Goal: Information Seeking & Learning: Learn about a topic

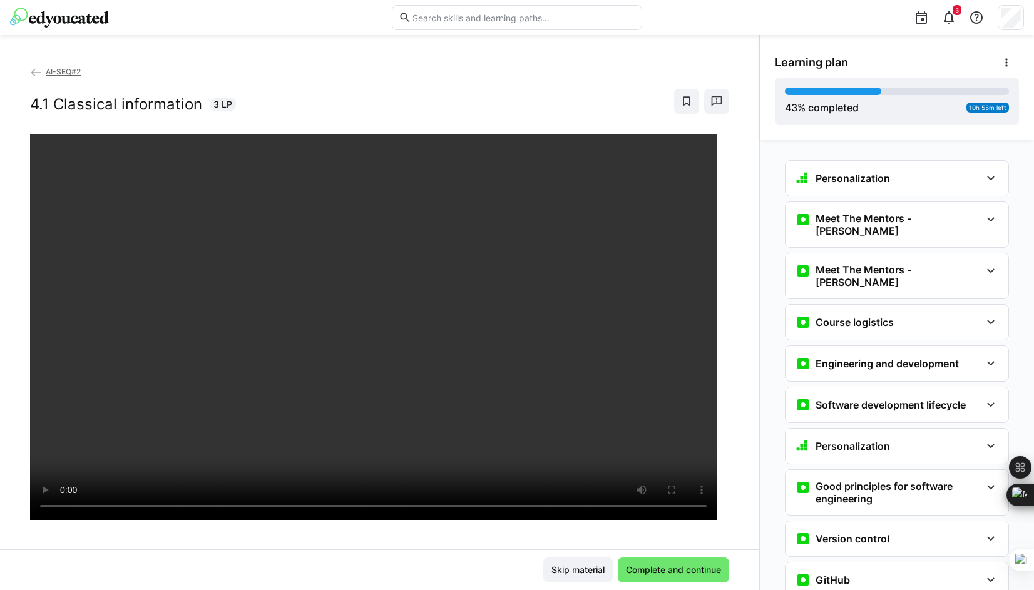
scroll to position [1252, 0]
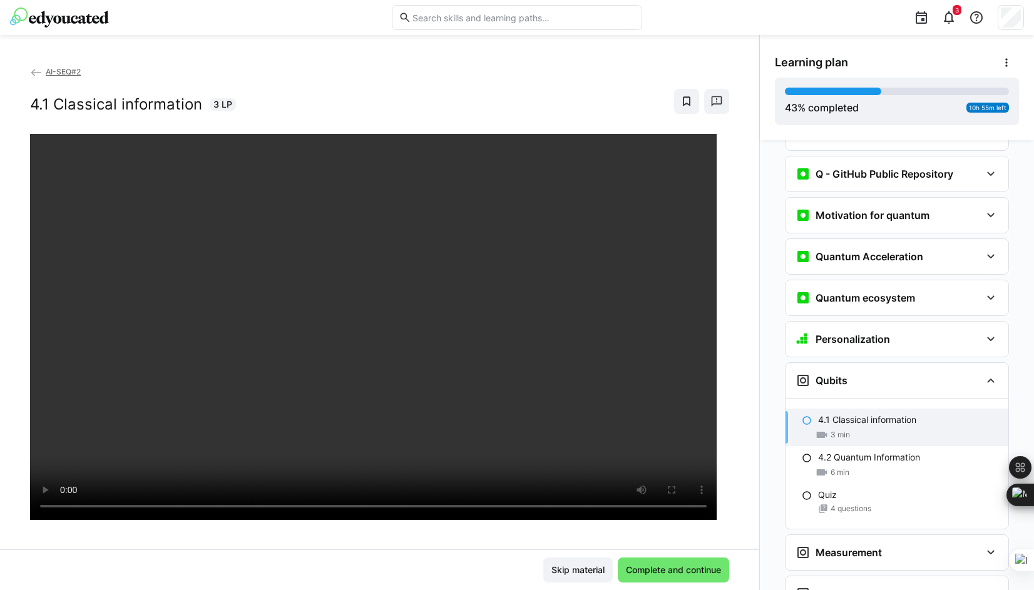
click at [467, 77] on app-back-navigation "AI-SEQ#2" at bounding box center [379, 72] width 699 height 14
drag, startPoint x: 541, startPoint y: 82, endPoint x: 537, endPoint y: 89, distance: 7.8
click at [541, 82] on div "AI-SEQ#2 4.1 Classical information 3 LP" at bounding box center [379, 99] width 699 height 69
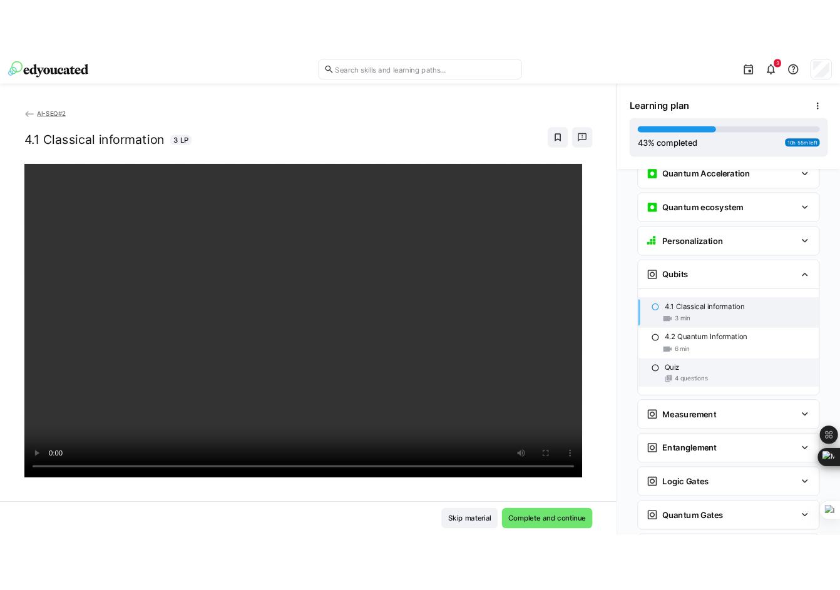
scroll to position [1377, 0]
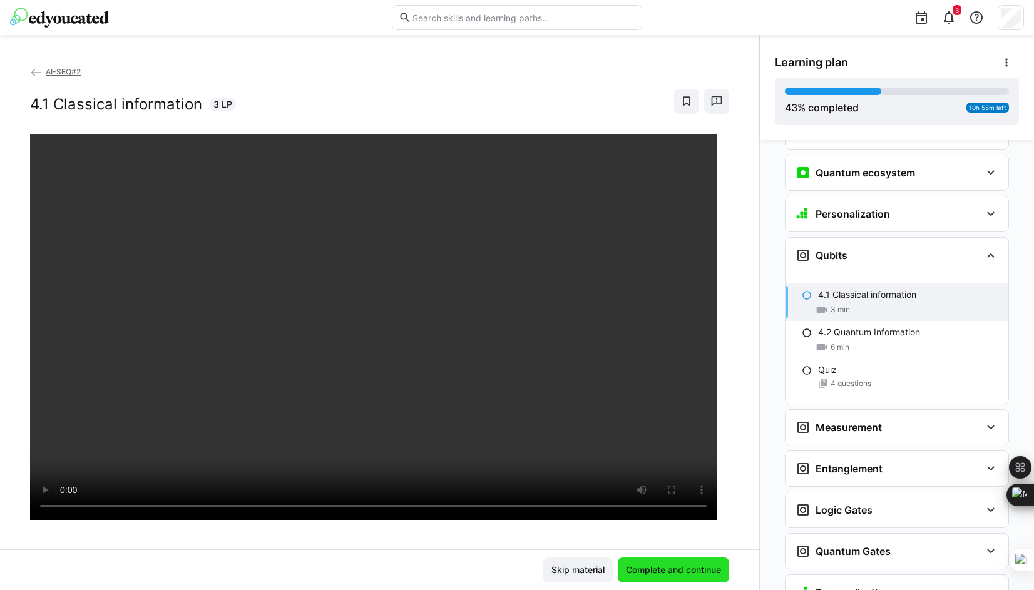
click at [684, 574] on span "Complete and continue" at bounding box center [673, 570] width 99 height 13
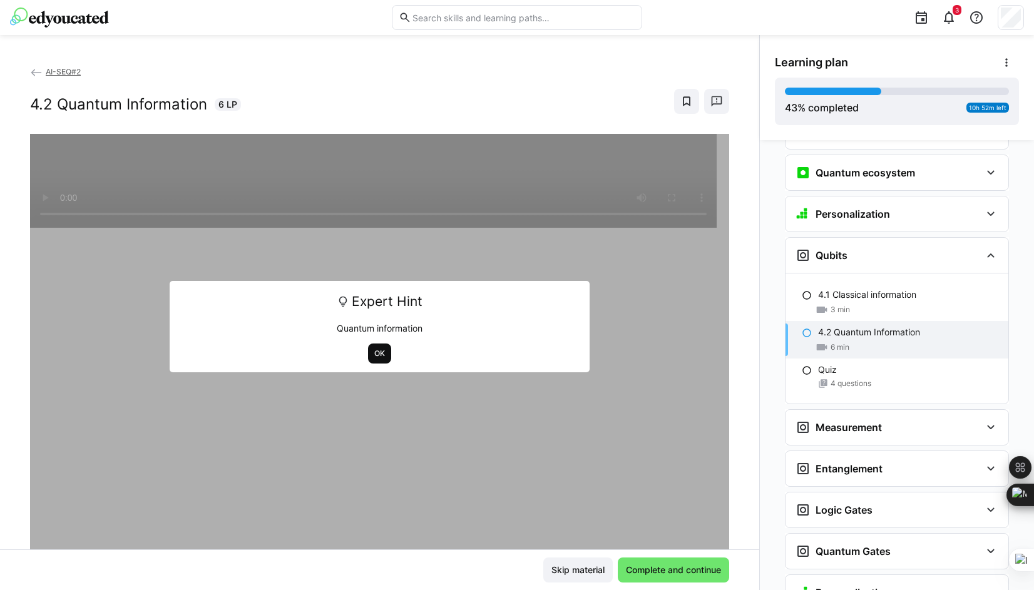
click at [373, 352] on span "OK" at bounding box center [379, 354] width 13 height 10
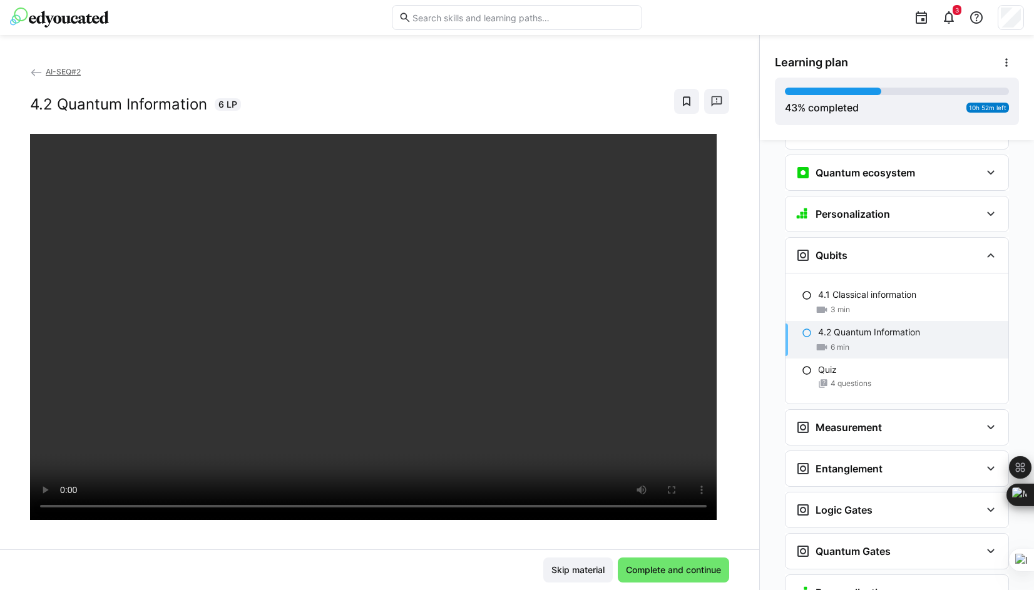
click at [738, 236] on div "AI-SEQ#2 4.2 Quantum Information 6 LP" at bounding box center [379, 307] width 759 height 484
click at [737, 225] on div "AI-SEQ#2 4.2 Quantum Information 6 LP" at bounding box center [379, 307] width 759 height 484
click at [717, 347] on div "AI-SEQ#2 4.2 Quantum Information 6 LP" at bounding box center [379, 307] width 759 height 484
click at [733, 302] on div "AI-SEQ#2 4.2 Quantum Information 6 LP" at bounding box center [379, 307] width 759 height 484
click at [726, 347] on div "AI-SEQ#2 4.2 Quantum Information 6 LP" at bounding box center [379, 307] width 759 height 484
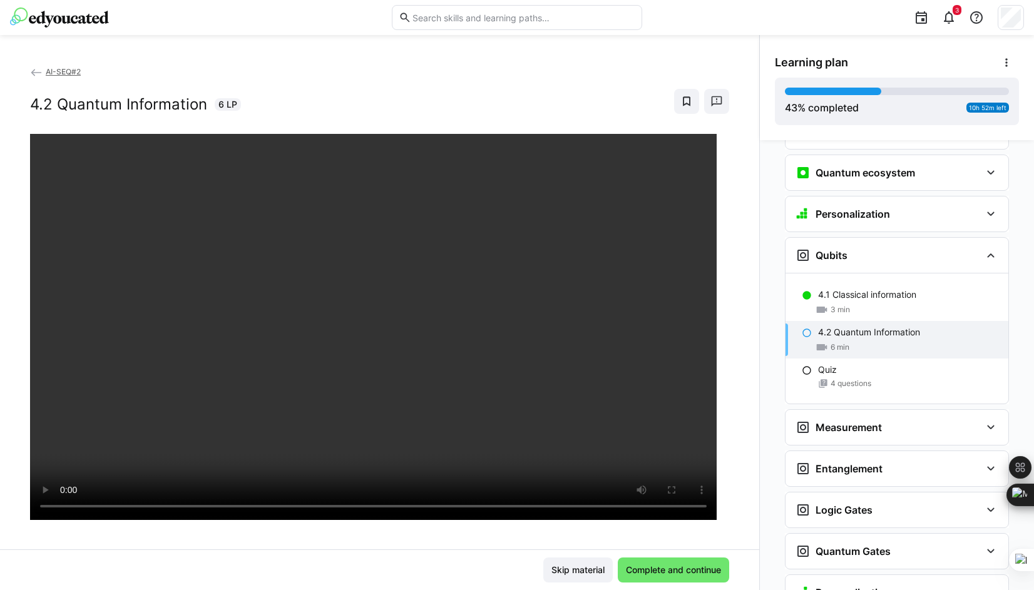
click at [735, 488] on div at bounding box center [729, 495] width 30 height 26
click at [736, 400] on div "AI-SEQ#2 4.2 Quantum Information 6 LP" at bounding box center [379, 307] width 759 height 484
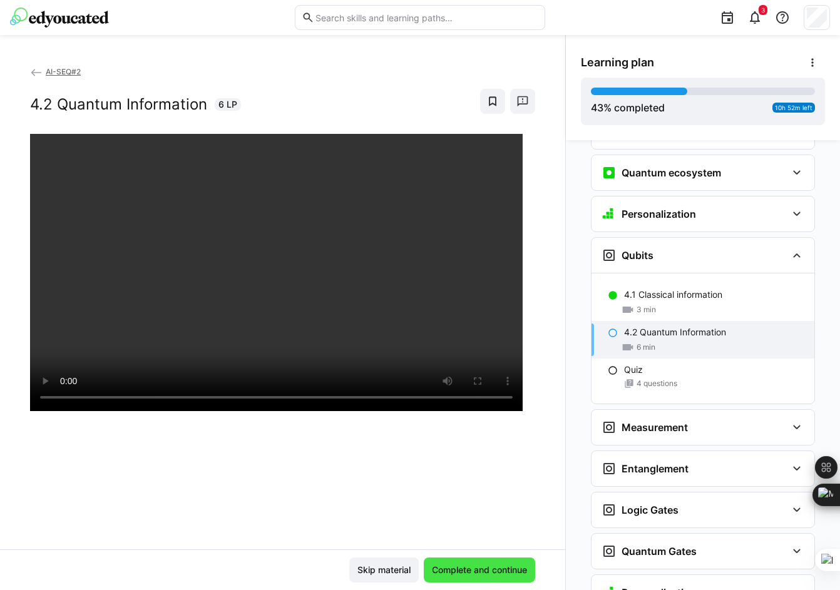
click at [492, 562] on span "Complete and continue" at bounding box center [479, 569] width 111 height 25
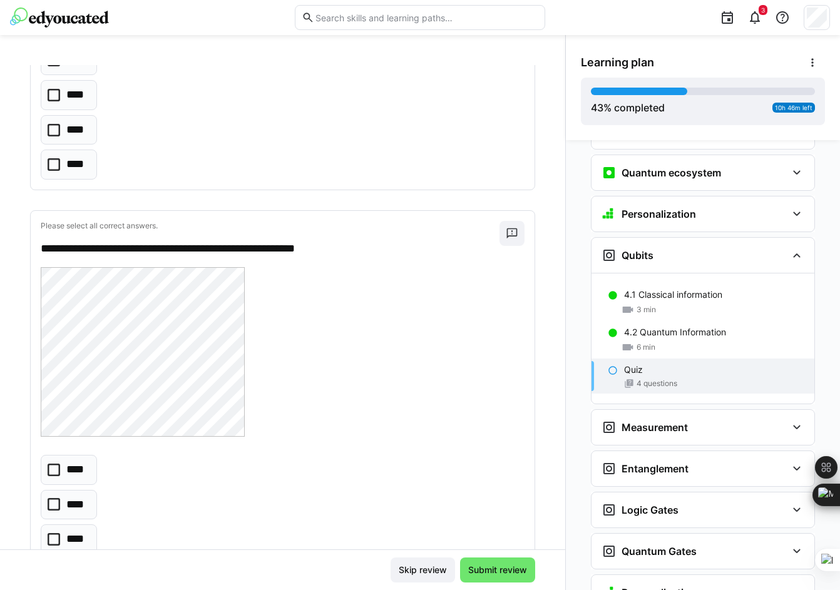
scroll to position [939, 0]
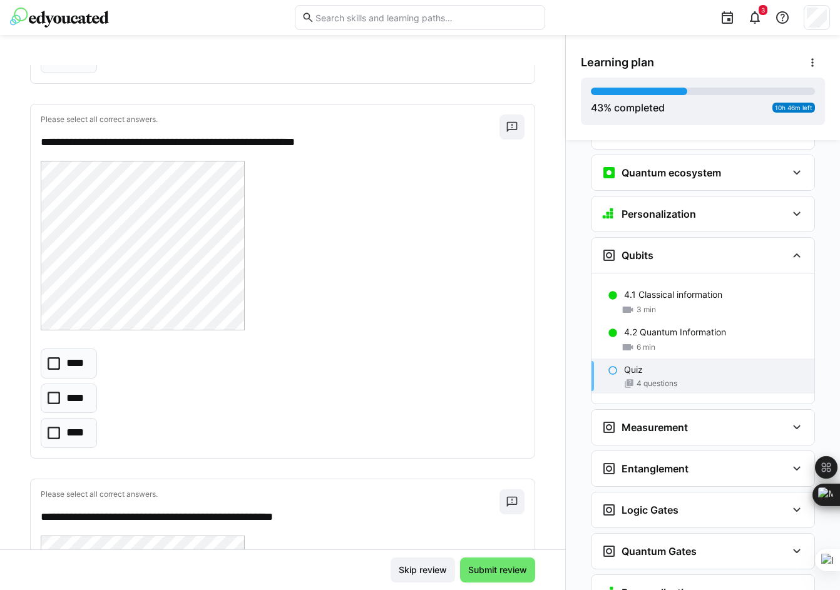
click at [51, 364] on icon at bounding box center [54, 363] width 13 height 13
click at [54, 397] on icon at bounding box center [54, 398] width 13 height 13
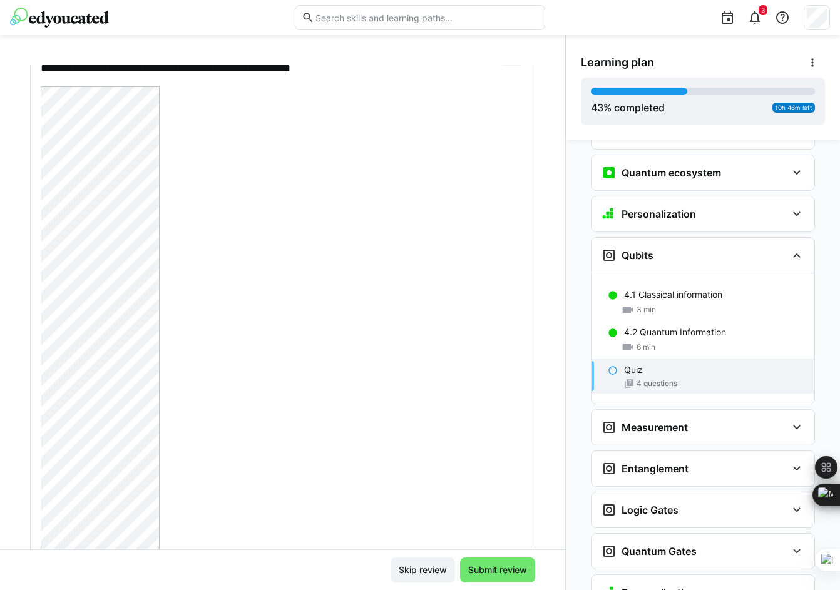
scroll to position [0, 0]
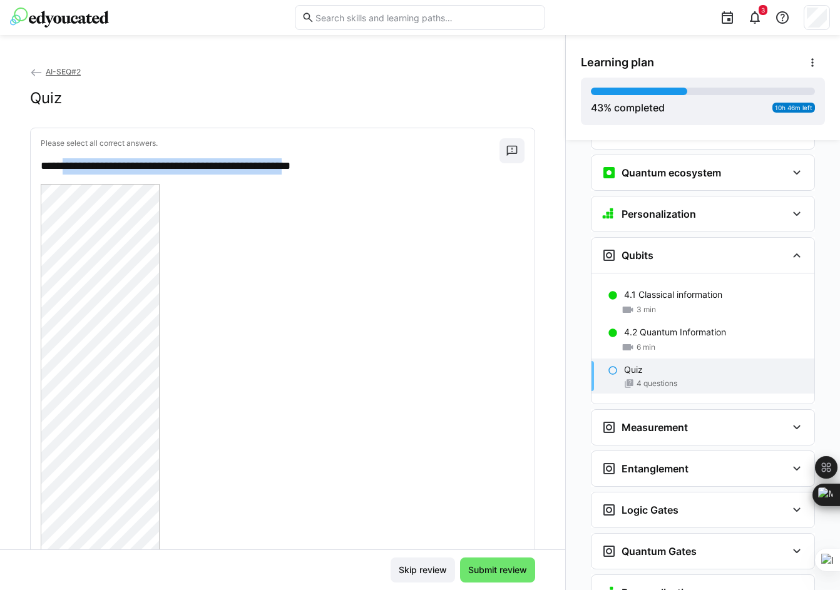
drag, startPoint x: 330, startPoint y: 163, endPoint x: 66, endPoint y: 166, distance: 263.4
click at [66, 166] on p "**********" at bounding box center [264, 166] width 447 height 16
copy p "**********"
click at [828, 502] on div "Ctrl+M" at bounding box center [810, 495] width 60 height 23
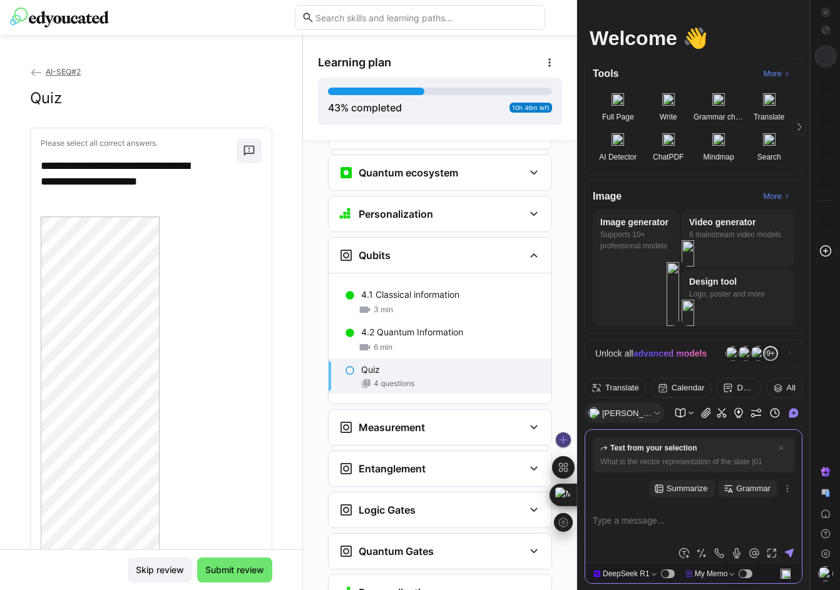
type textarea "What is the vector representation of the state |01"
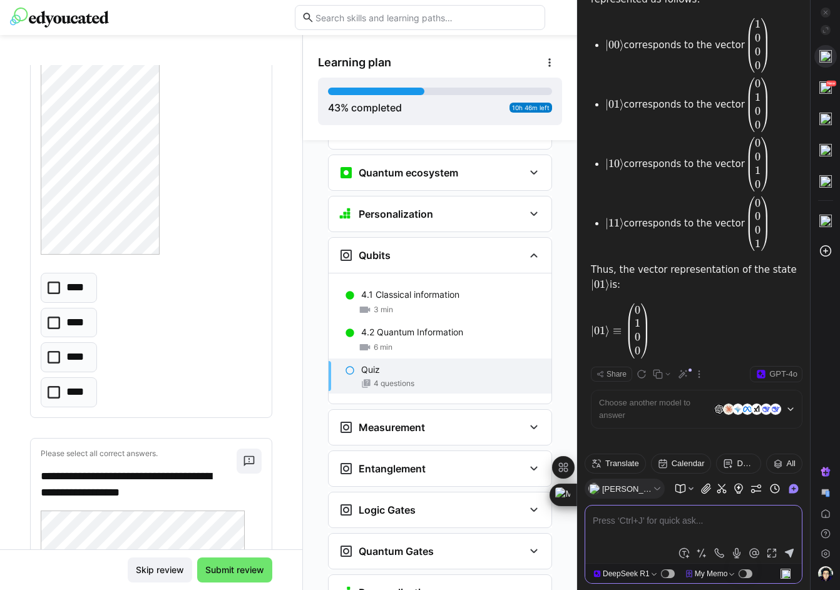
scroll to position [626, 0]
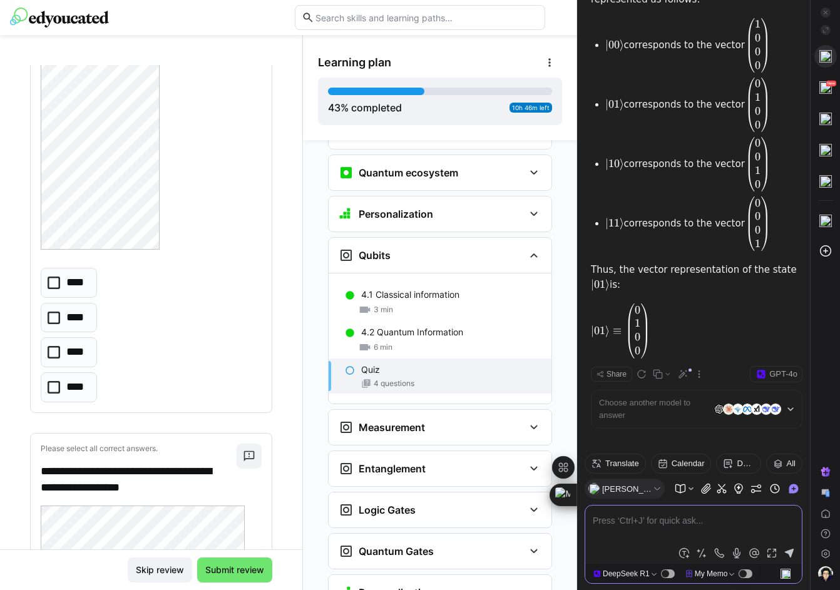
click at [54, 314] on icon at bounding box center [54, 318] width 13 height 13
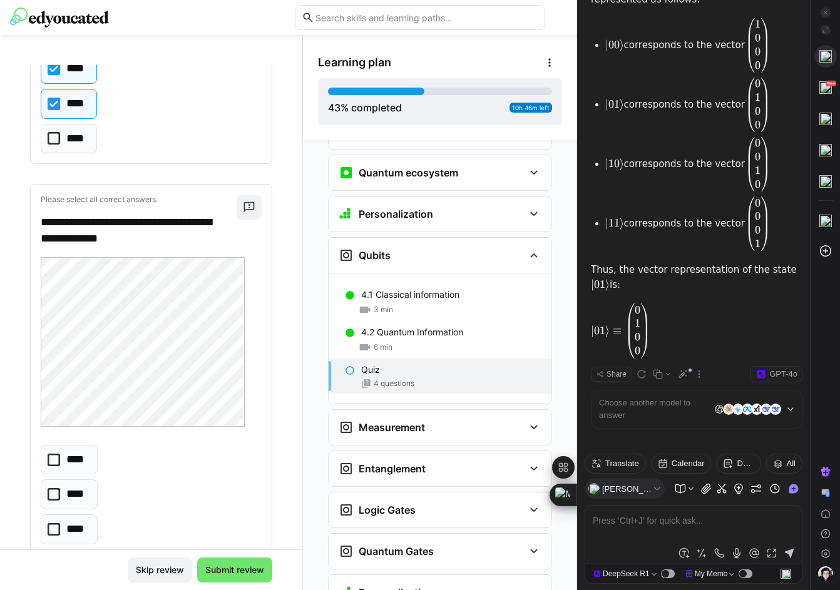
scroll to position [1001, 0]
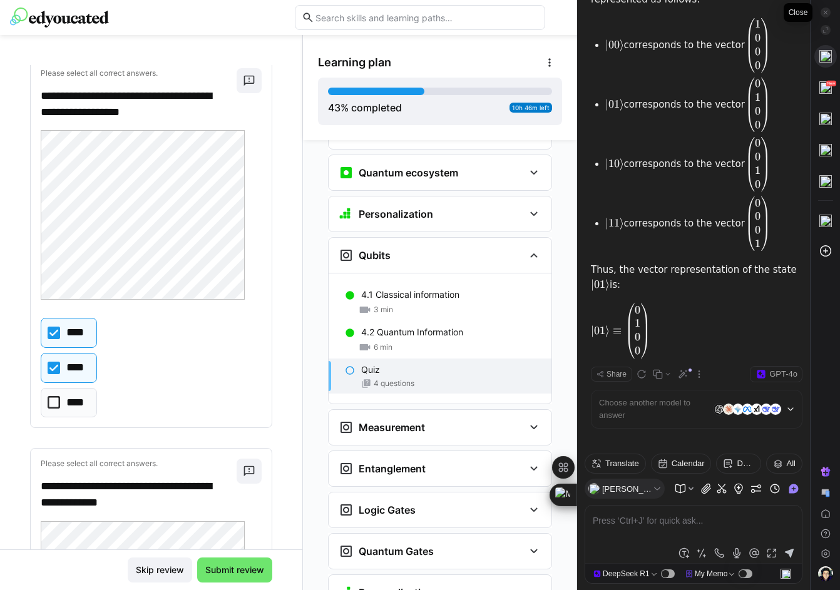
click at [827, 10] on icon at bounding box center [825, 12] width 6 height 6
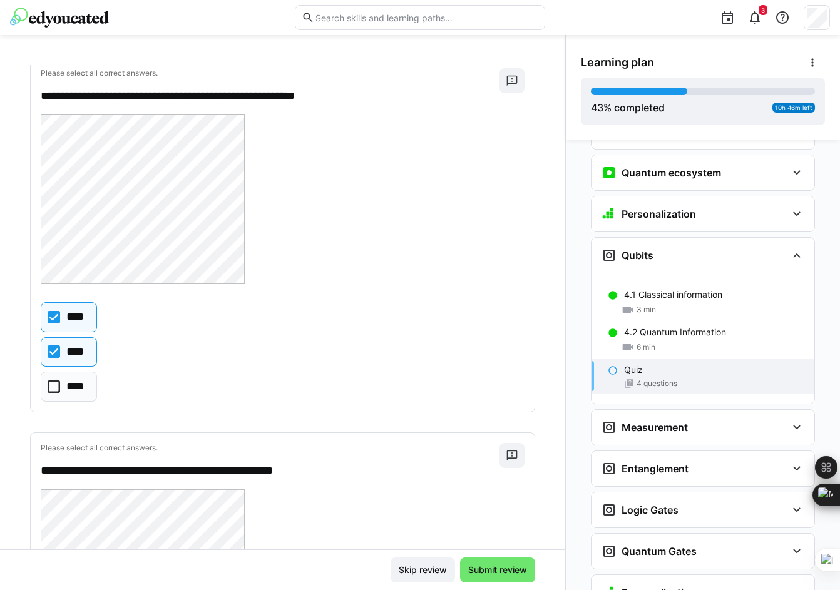
click at [54, 350] on icon at bounding box center [54, 351] width 13 height 13
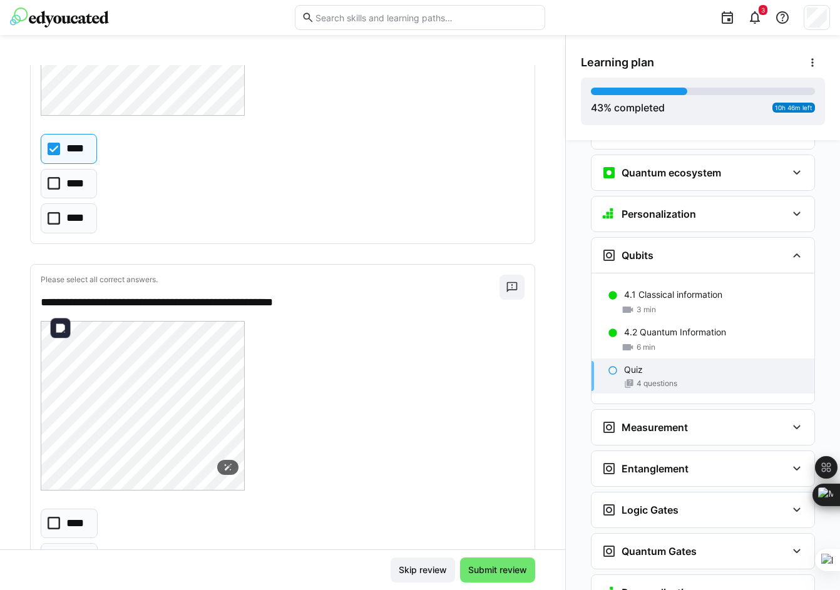
scroll to position [1173, 0]
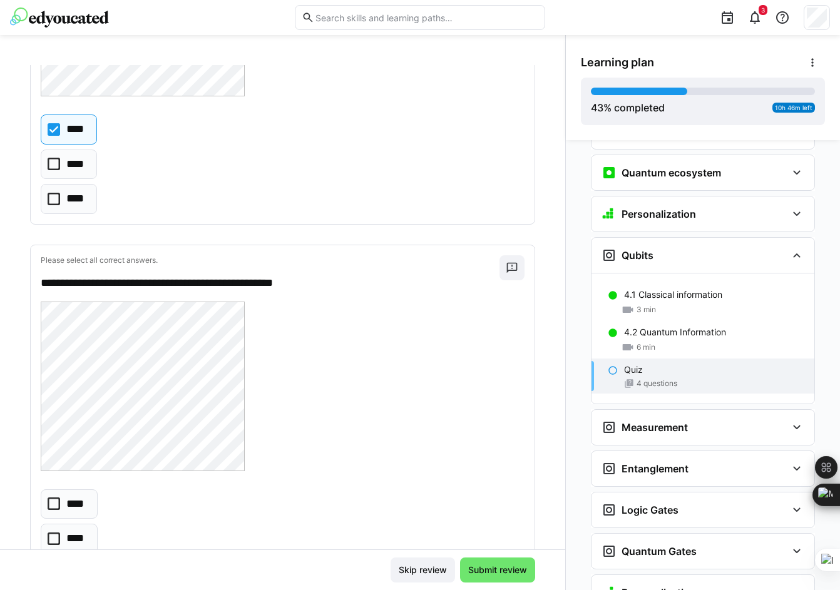
click at [56, 528] on eds-checkbox "****" at bounding box center [69, 539] width 57 height 30
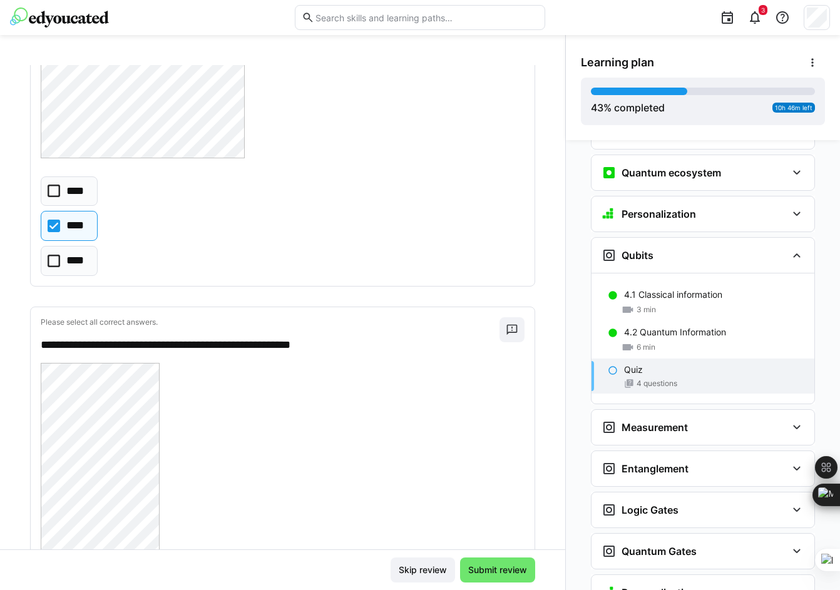
scroll to position [1673, 0]
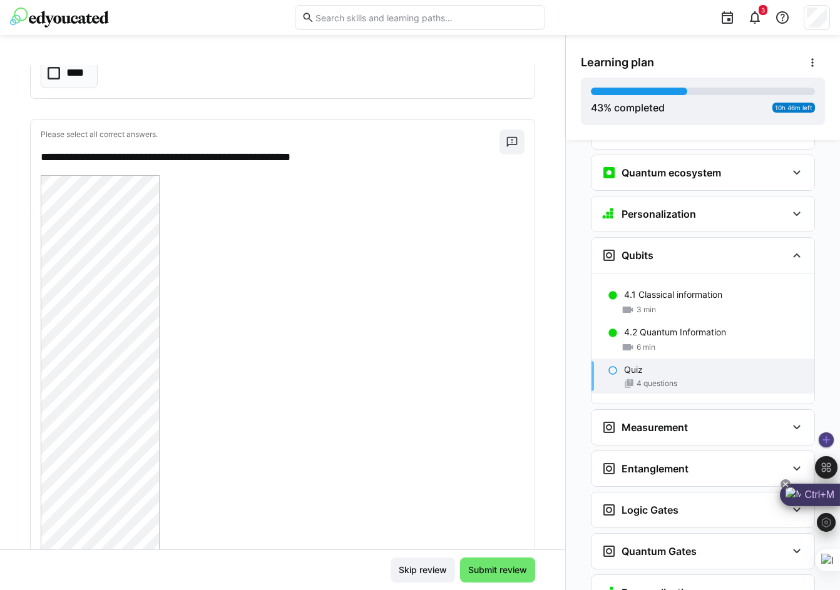
click at [834, 492] on div "Ctrl+M" at bounding box center [810, 495] width 60 height 23
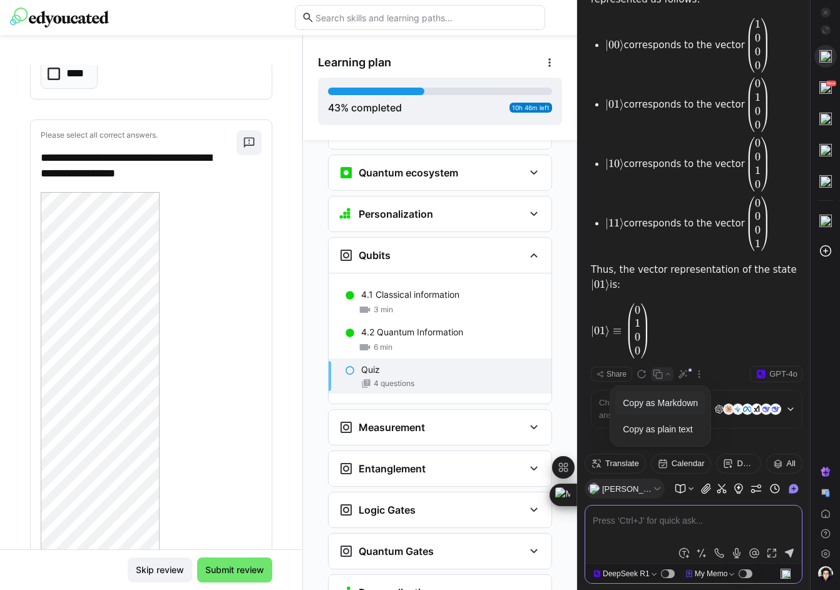
click at [659, 369] on icon at bounding box center [657, 373] width 9 height 9
click at [638, 536] on textarea at bounding box center [693, 528] width 201 height 30
type textarea "is there higher values than 11"
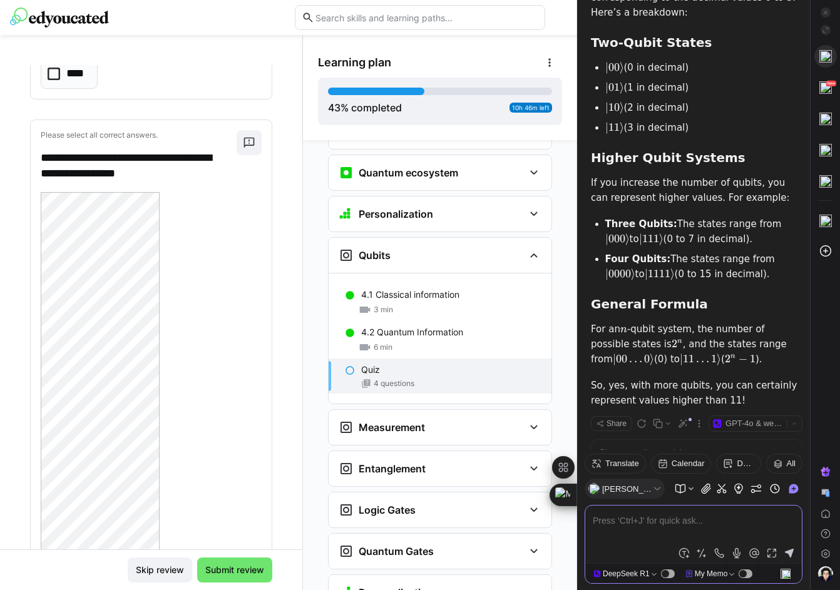
scroll to position [802, 0]
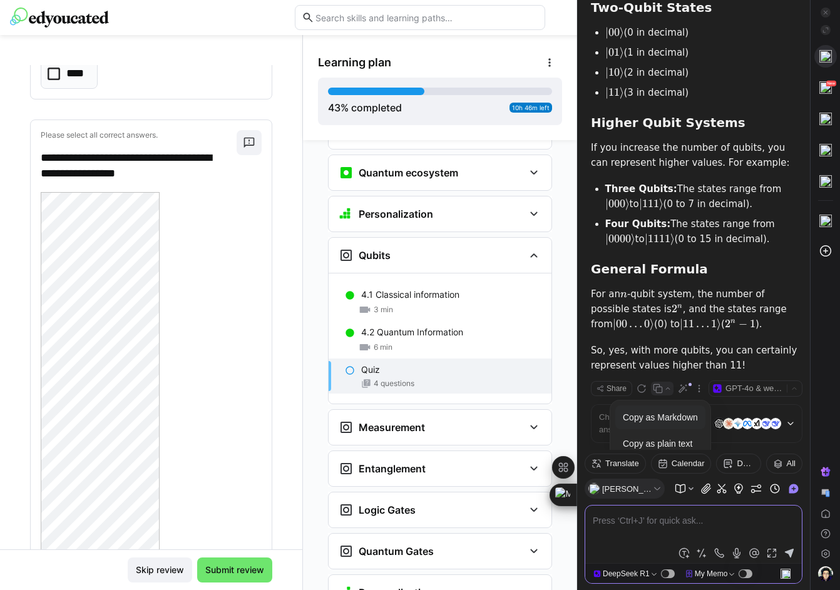
click at [655, 384] on icon at bounding box center [658, 389] width 10 height 10
click at [613, 526] on textarea at bounding box center [693, 528] width 201 height 30
type textarea "why to have higher qubits"
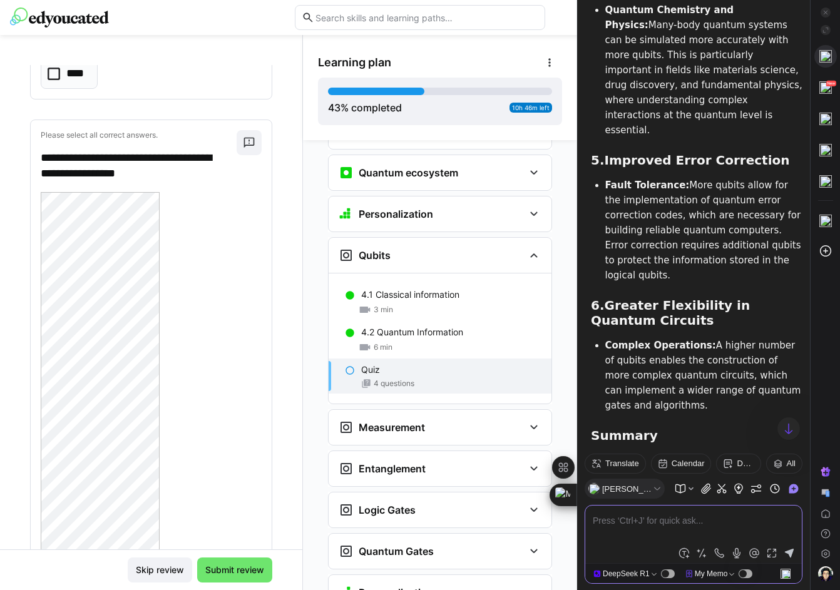
scroll to position [2135, 0]
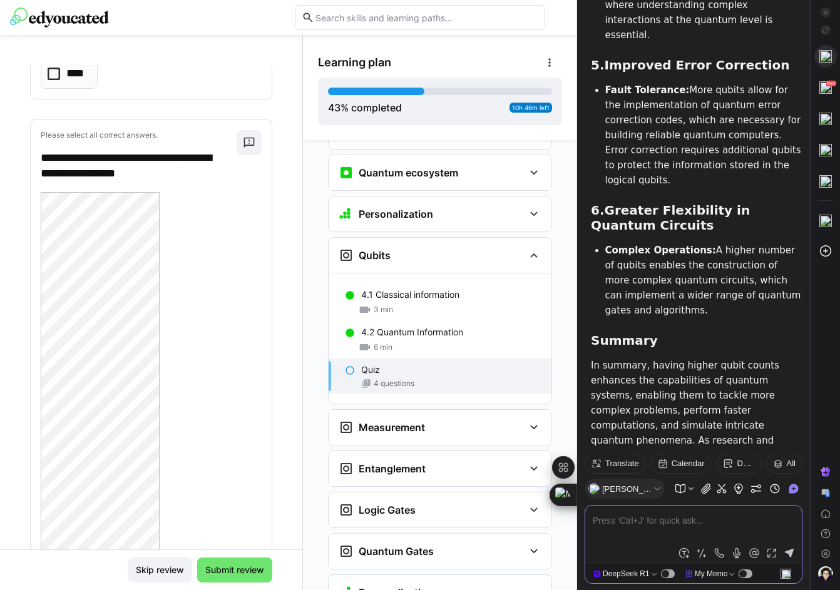
click at [656, 504] on icon at bounding box center [658, 509] width 10 height 10
click at [646, 502] on span at bounding box center [641, 509] width 14 height 14
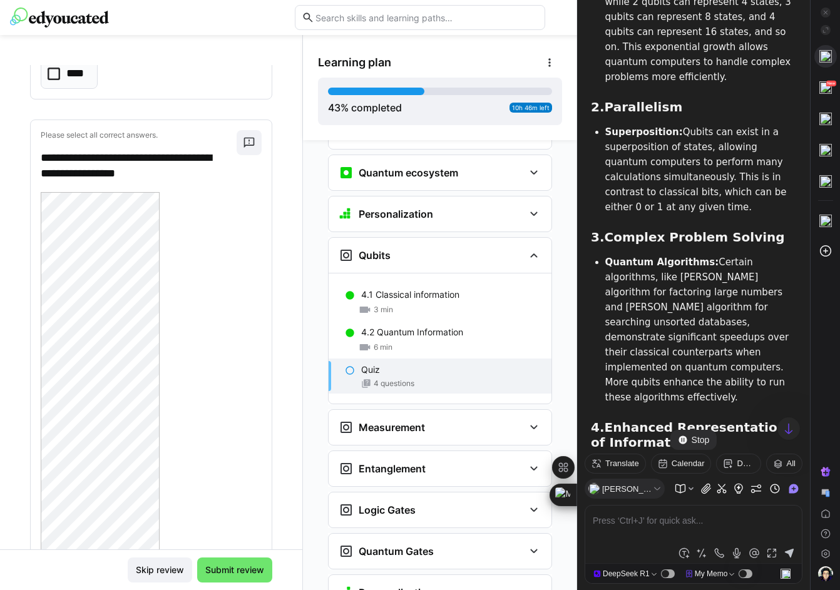
scroll to position [1139, 0]
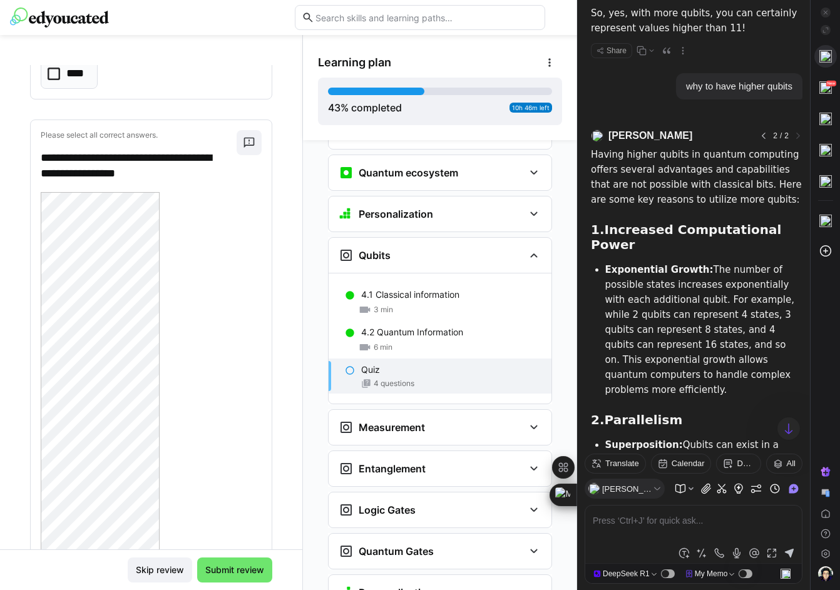
click at [759, 131] on icon at bounding box center [763, 135] width 9 height 9
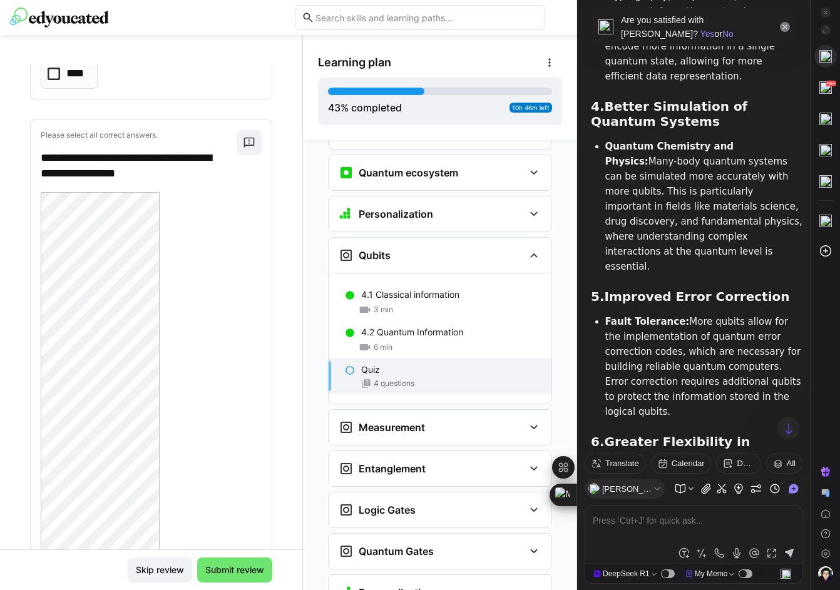
scroll to position [2135, 0]
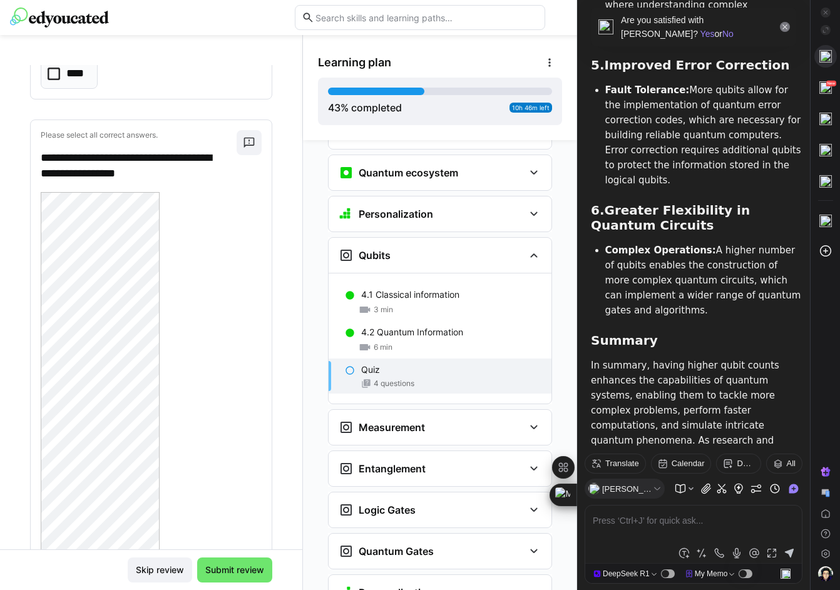
click at [664, 505] on icon at bounding box center [668, 509] width 8 height 8
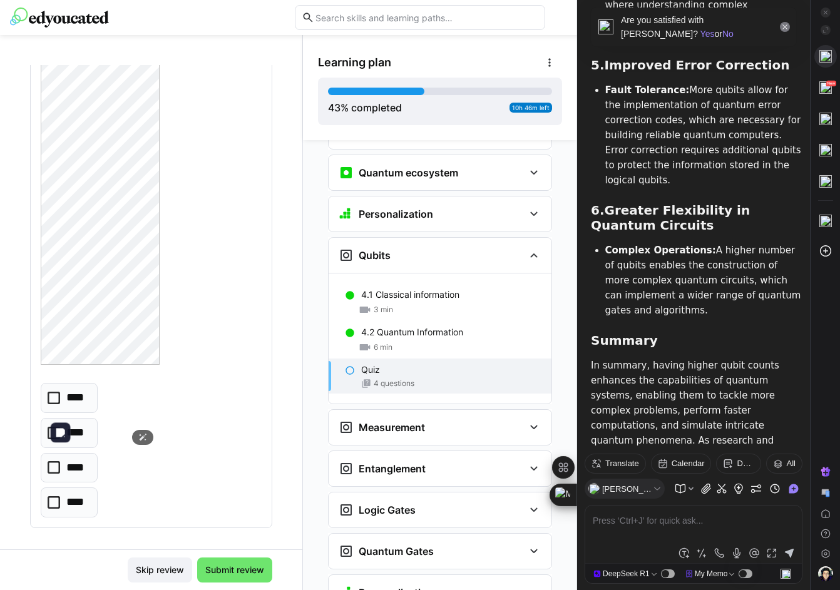
scroll to position [2224, 0]
click at [51, 496] on icon at bounding box center [54, 502] width 13 height 13
click at [823, 14] on icon at bounding box center [825, 12] width 6 height 6
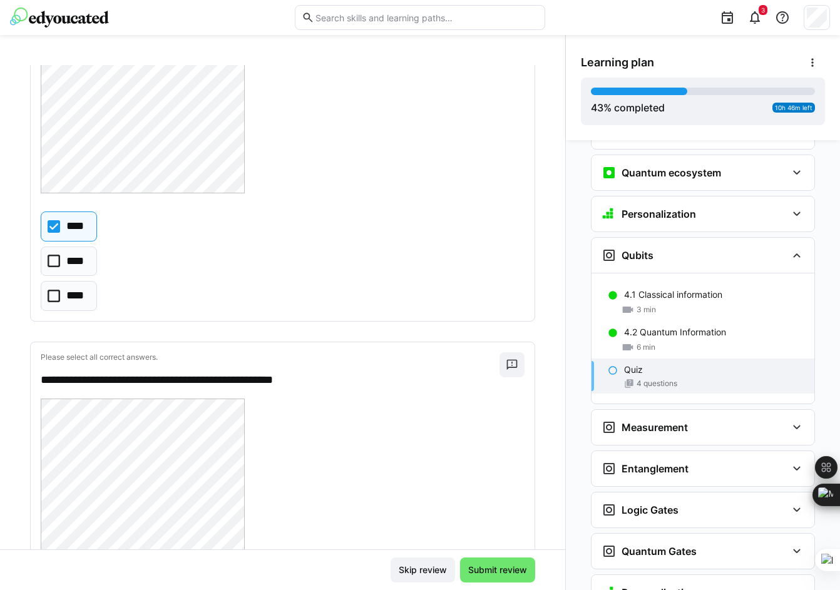
scroll to position [970, 0]
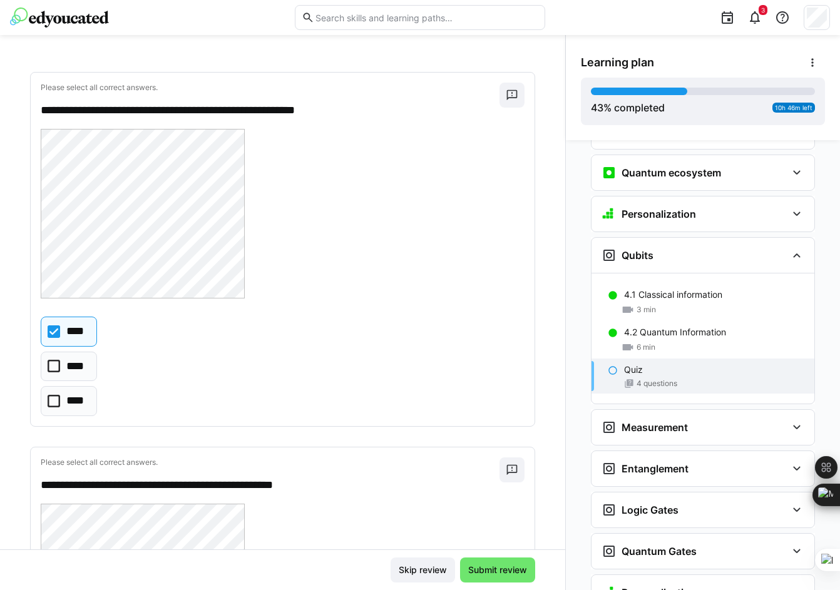
click at [55, 325] on icon at bounding box center [54, 331] width 13 height 13
click at [54, 365] on icon at bounding box center [54, 366] width 13 height 13
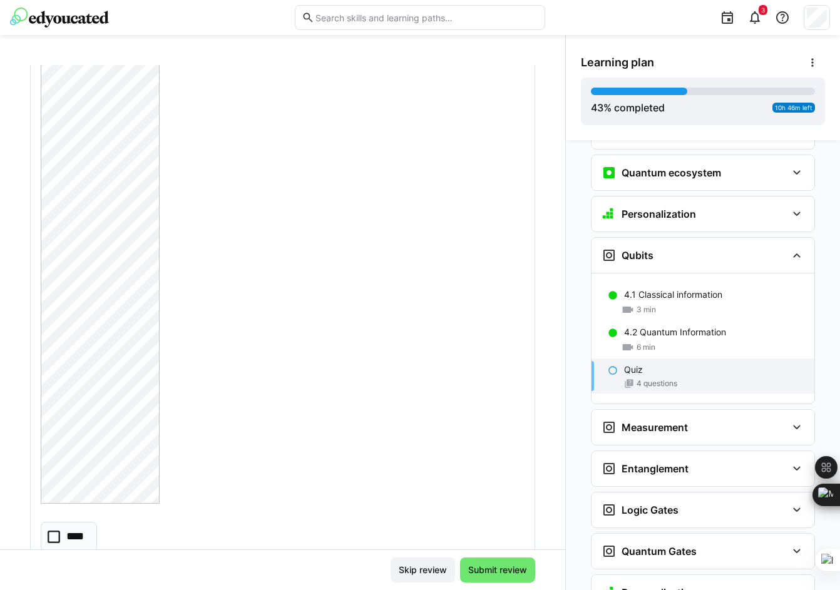
scroll to position [501, 0]
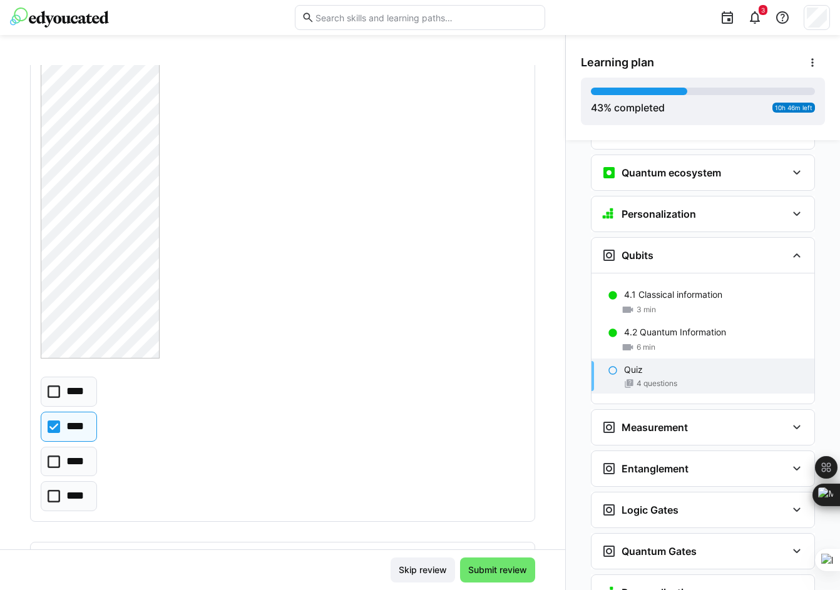
click at [58, 463] on icon at bounding box center [54, 461] width 13 height 13
drag, startPoint x: 54, startPoint y: 426, endPoint x: 112, endPoint y: 436, distance: 58.4
click at [54, 426] on icon at bounding box center [54, 426] width 13 height 13
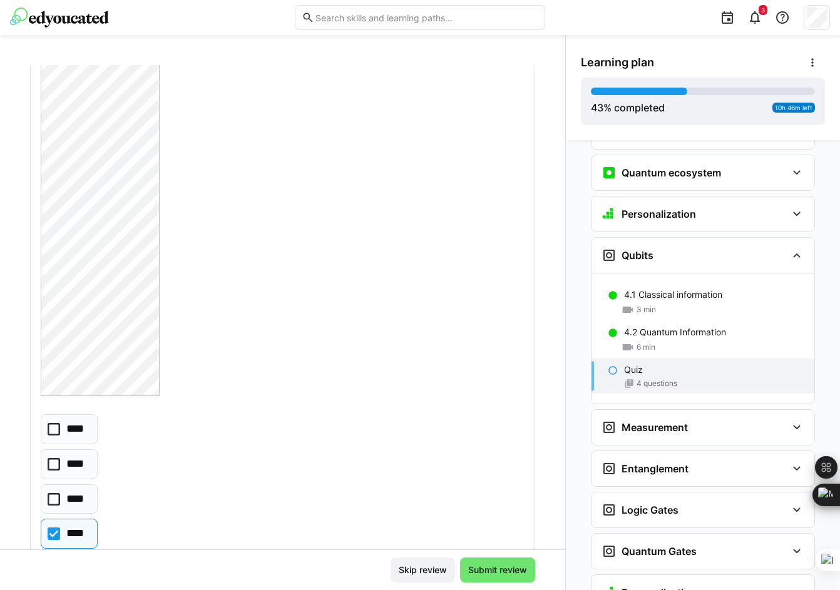
scroll to position [2160, 0]
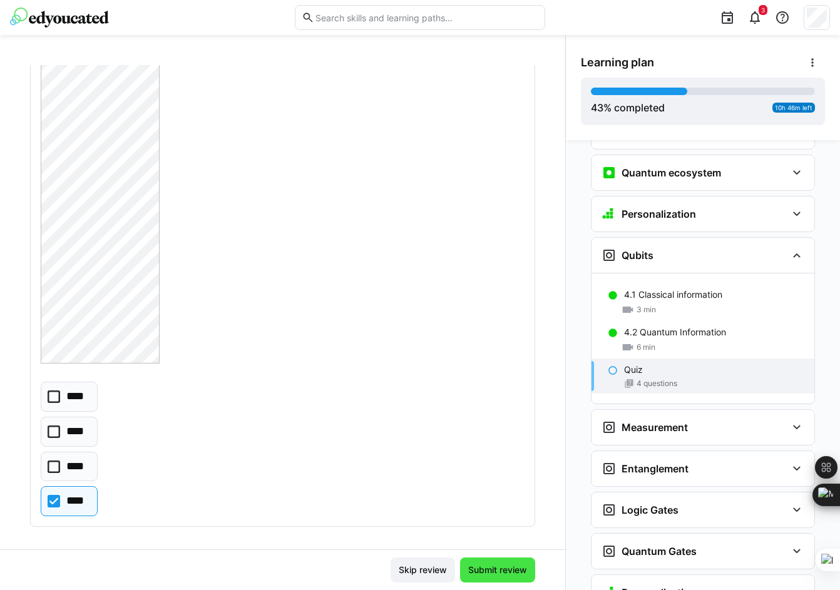
click at [471, 562] on span "Submit review" at bounding box center [497, 569] width 75 height 25
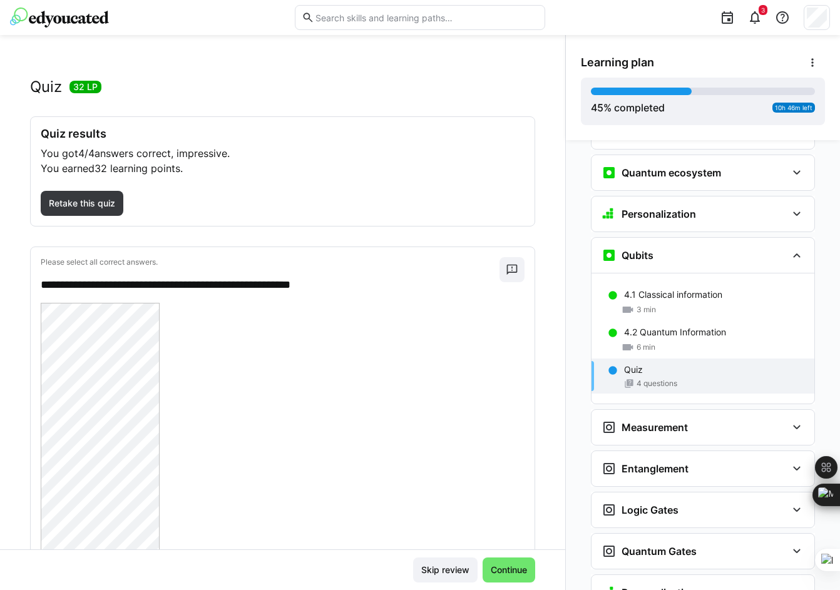
scroll to position [0, 0]
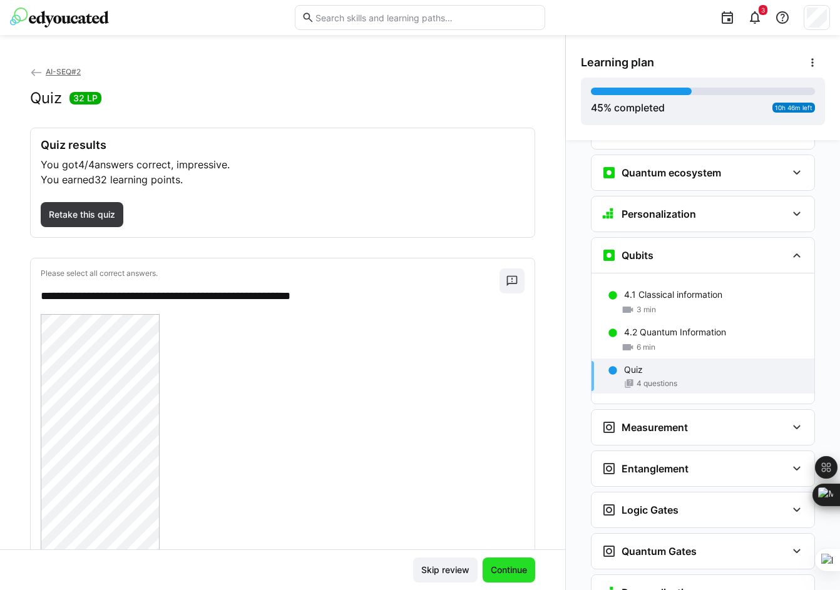
click at [497, 567] on span "Continue" at bounding box center [509, 570] width 40 height 13
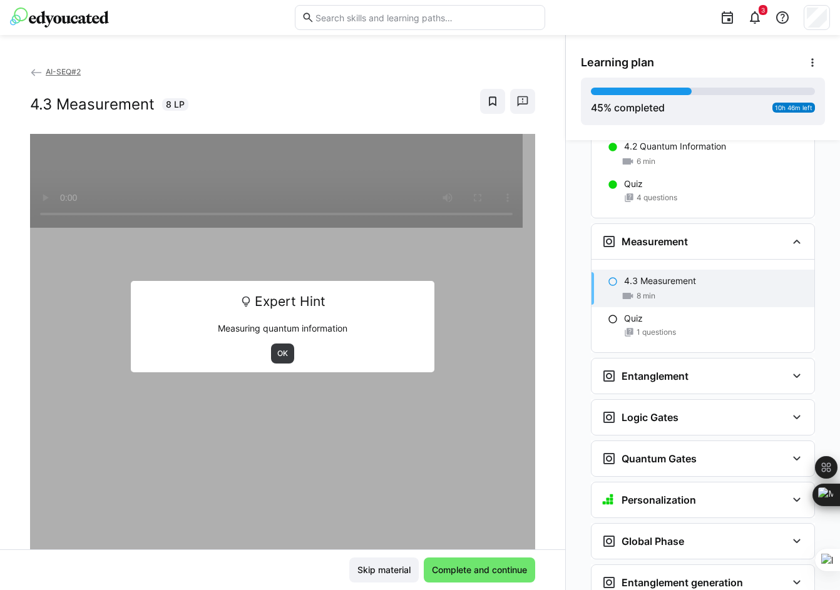
scroll to position [1612, 0]
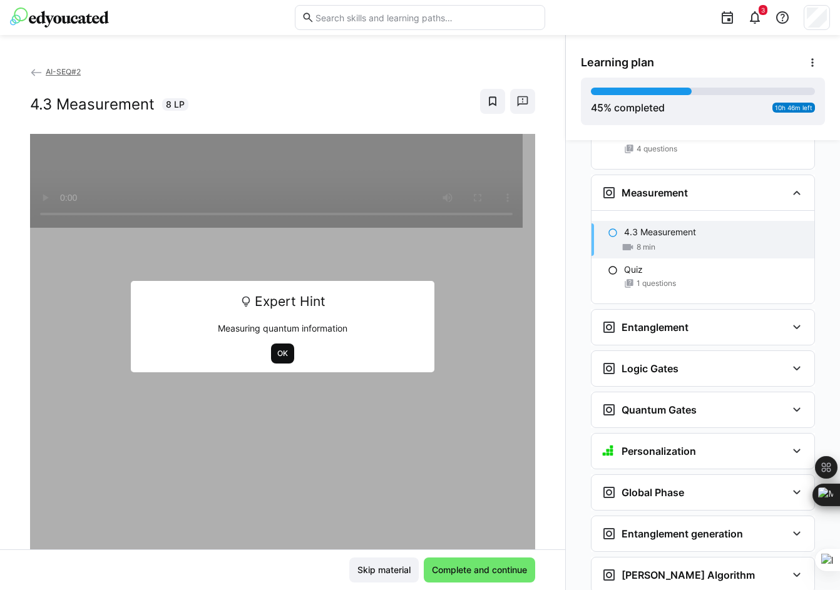
click at [281, 349] on span "OK" at bounding box center [282, 354] width 13 height 10
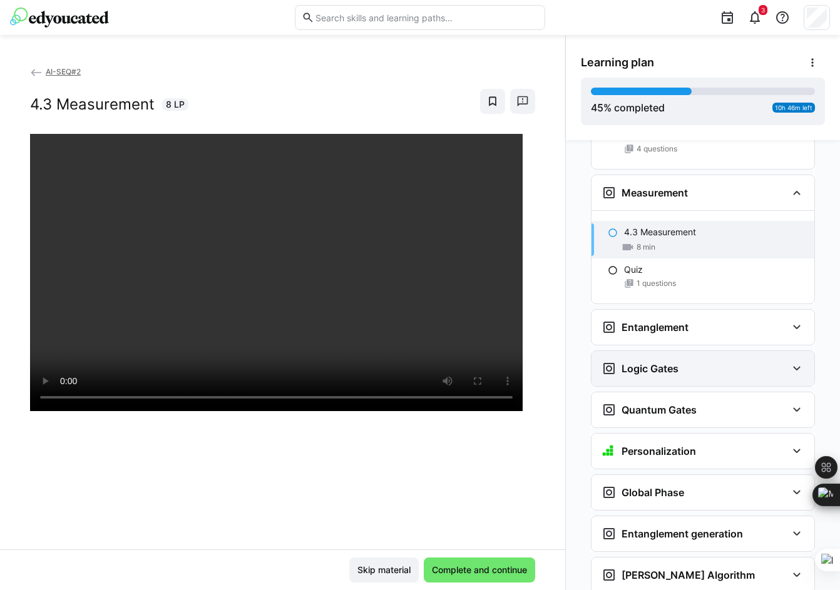
click at [789, 361] on eds-icon at bounding box center [796, 368] width 15 height 15
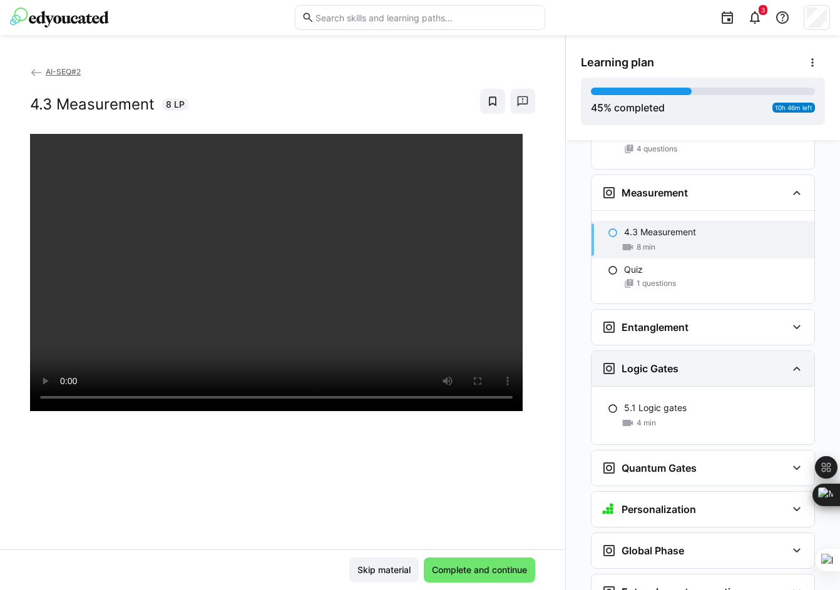
click at [789, 361] on eds-icon at bounding box center [796, 368] width 15 height 15
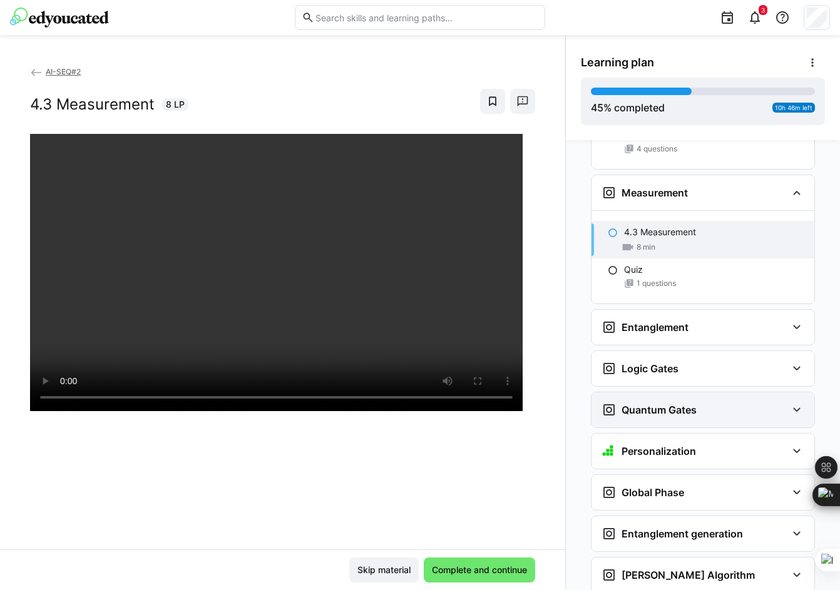
click at [789, 402] on eds-icon at bounding box center [796, 409] width 15 height 15
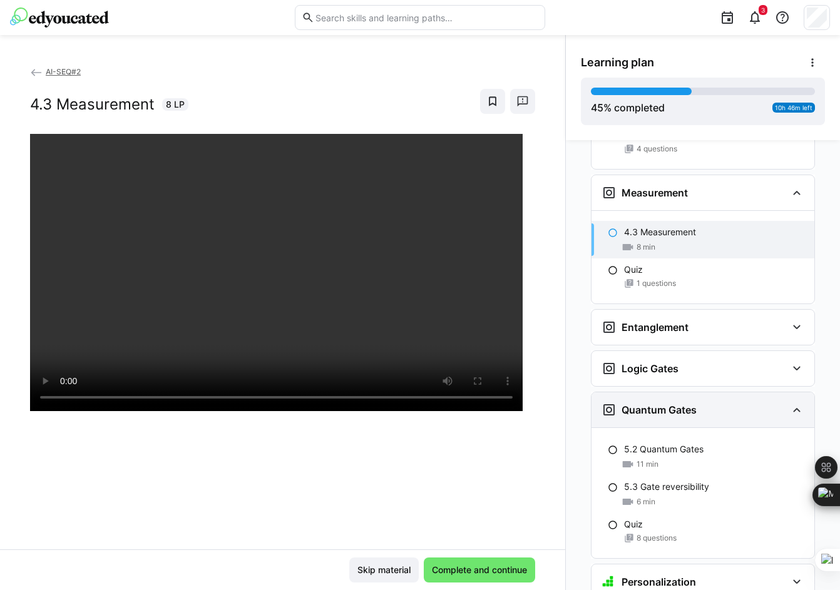
click at [789, 402] on eds-icon at bounding box center [796, 409] width 15 height 15
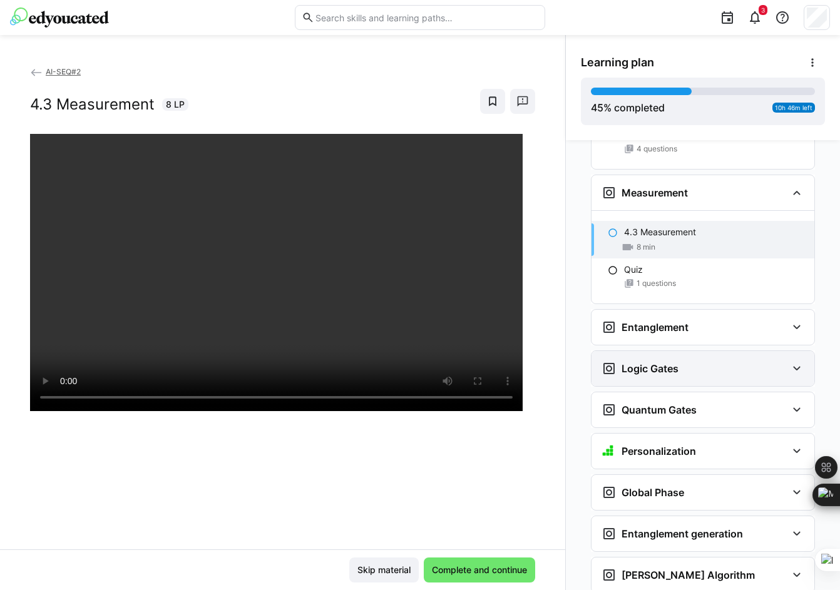
click at [791, 361] on eds-icon at bounding box center [796, 368] width 15 height 15
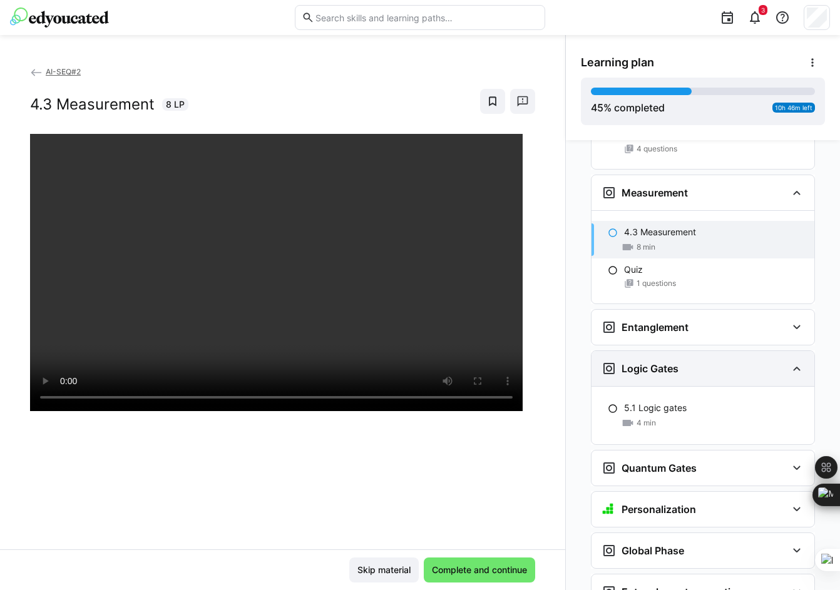
click at [791, 361] on eds-icon at bounding box center [796, 368] width 15 height 15
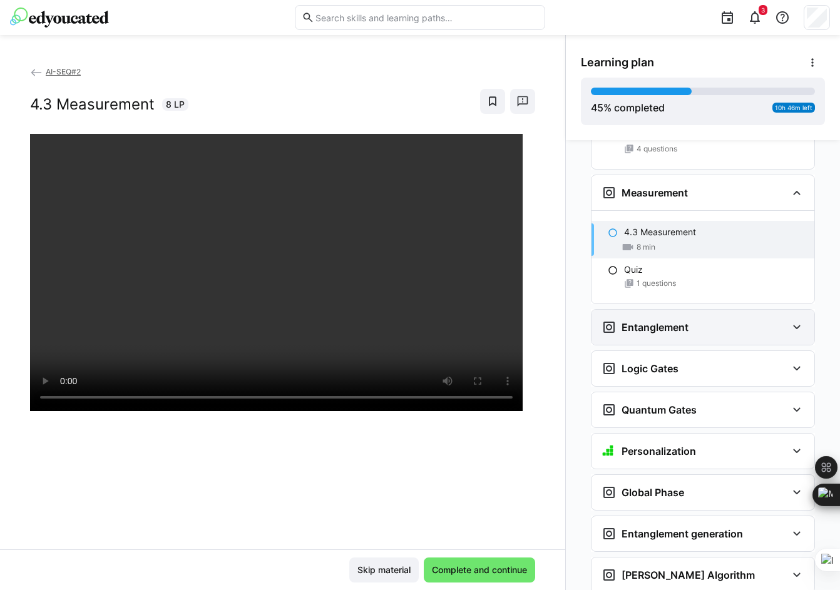
click at [789, 320] on eds-icon at bounding box center [796, 327] width 15 height 15
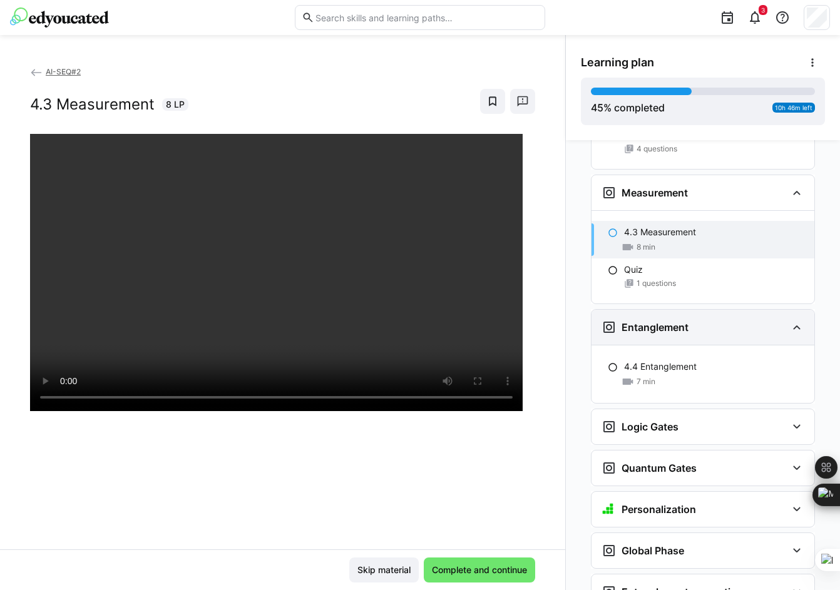
click at [789, 320] on eds-icon at bounding box center [796, 327] width 15 height 15
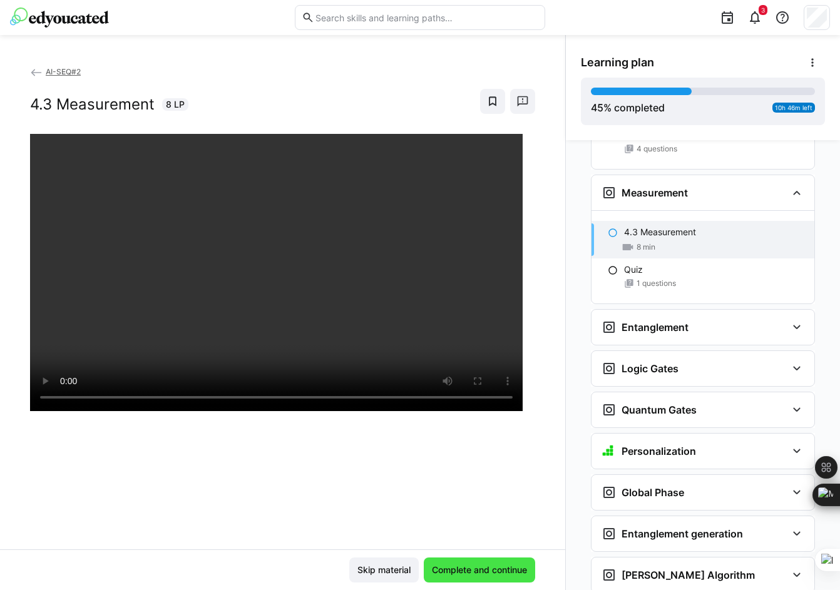
click at [467, 564] on span "Complete and continue" at bounding box center [479, 570] width 99 height 13
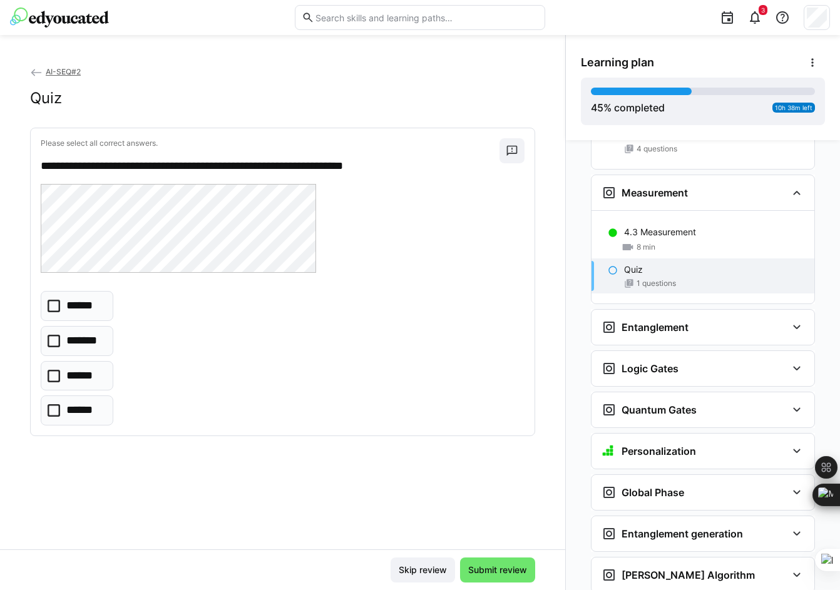
click at [49, 309] on icon at bounding box center [54, 306] width 13 height 13
click at [490, 569] on span "Submit review" at bounding box center [497, 570] width 63 height 13
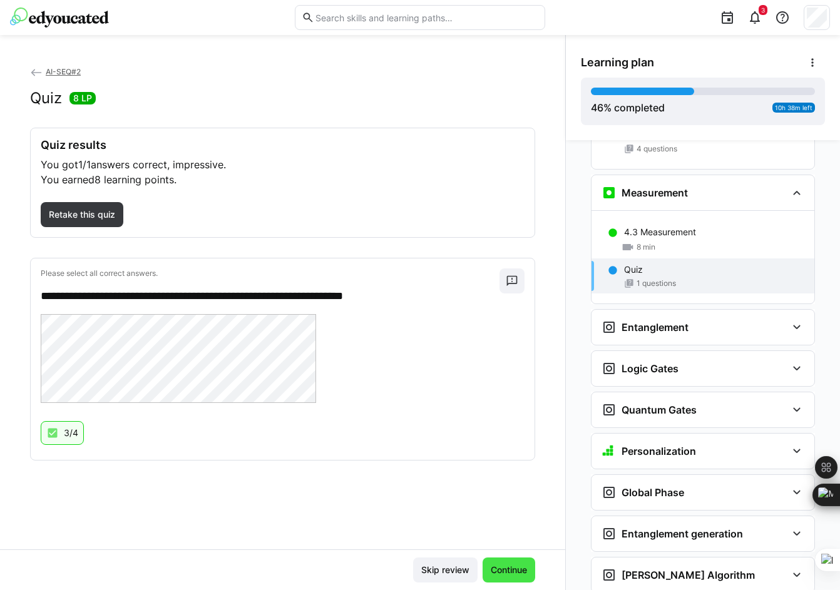
click at [498, 567] on span "Continue" at bounding box center [509, 570] width 40 height 13
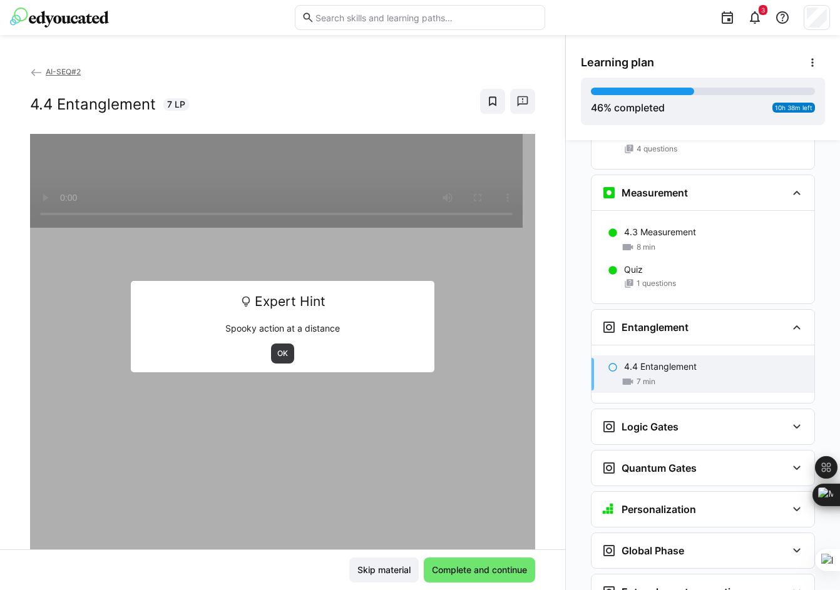
scroll to position [1746, 0]
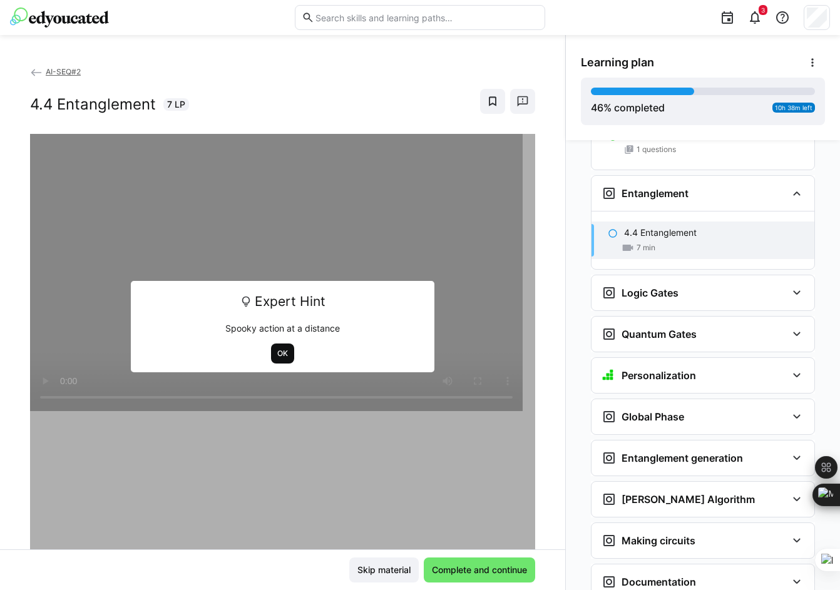
click at [278, 352] on span "OK" at bounding box center [282, 354] width 13 height 10
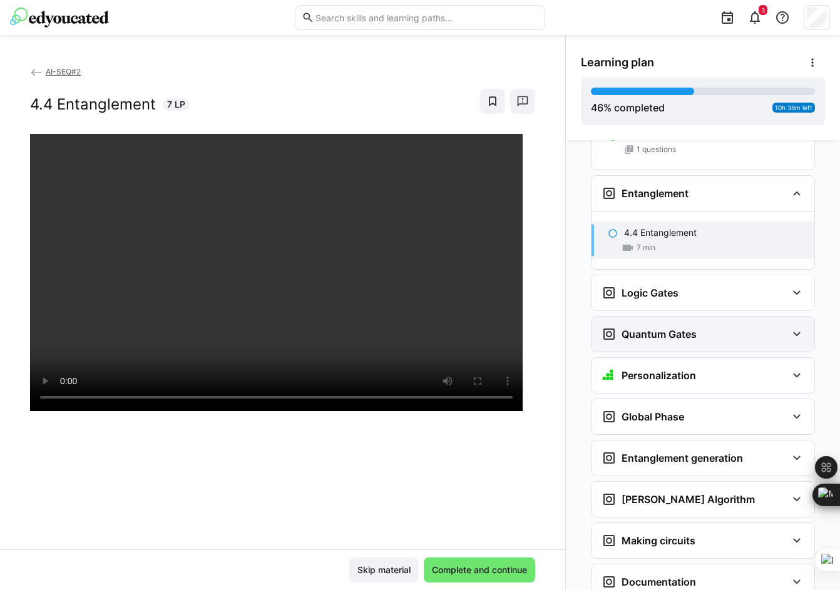
click at [805, 317] on div "Quantum Gates" at bounding box center [702, 334] width 223 height 35
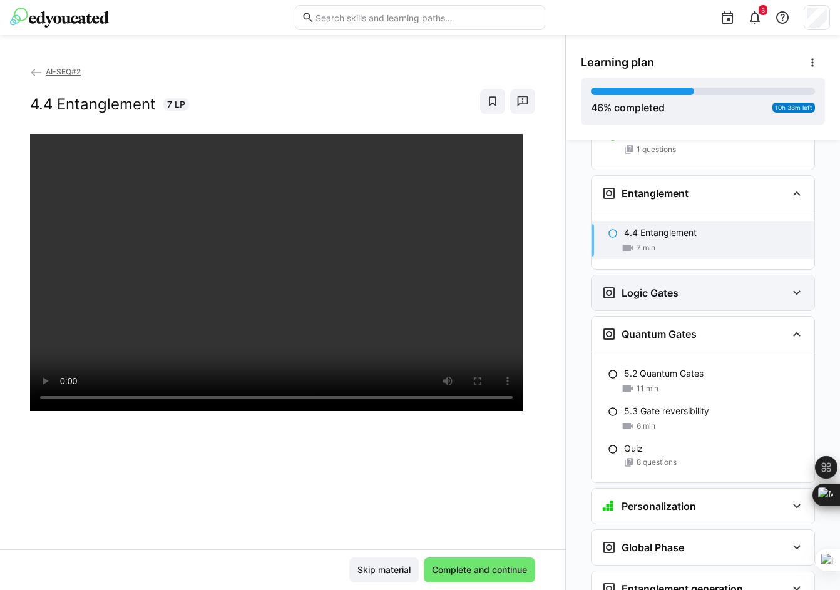
click at [788, 275] on div "Logic Gates" at bounding box center [702, 292] width 223 height 35
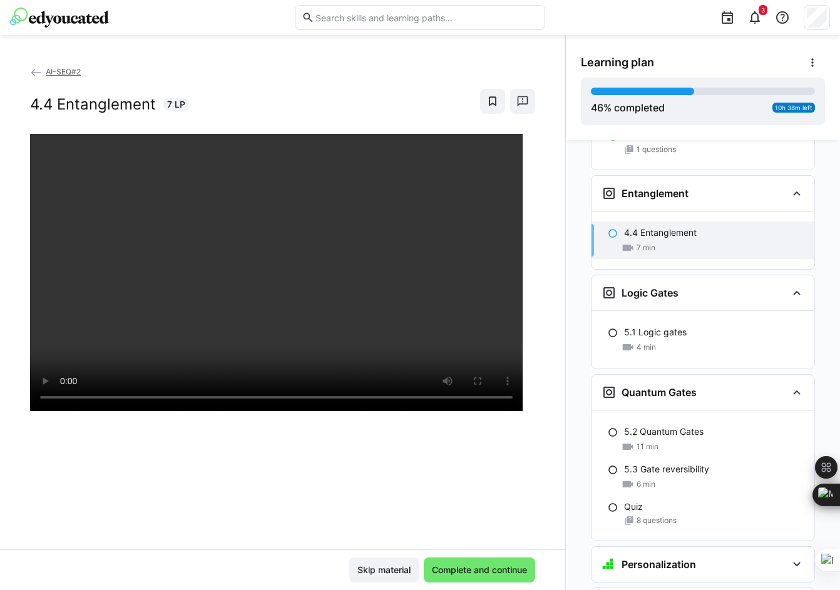
click at [356, 496] on div at bounding box center [282, 429] width 505 height 590
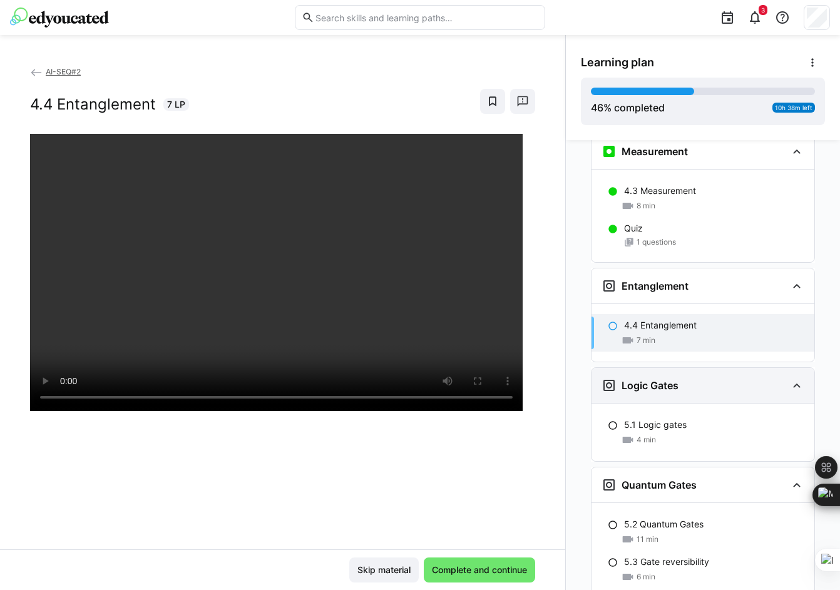
scroll to position [1683, 0]
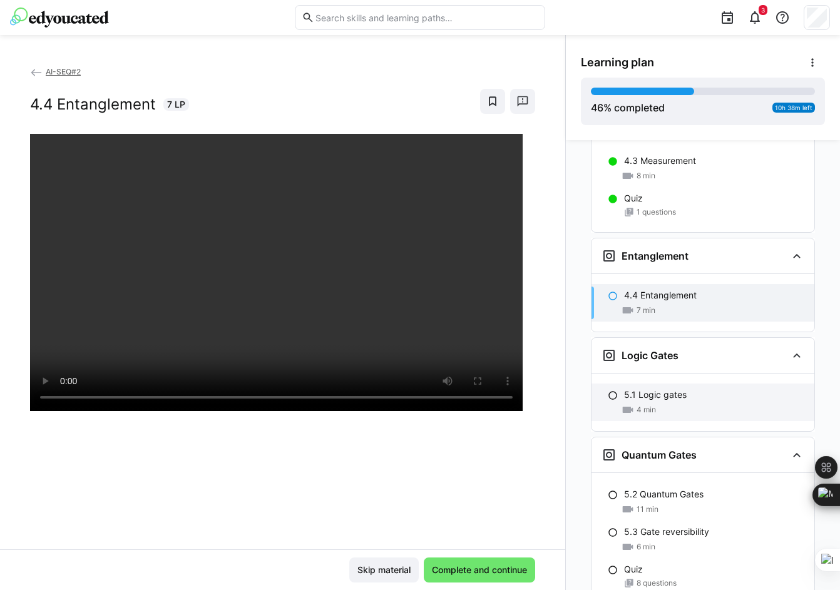
click at [703, 404] on div "4 min" at bounding box center [714, 410] width 180 height 13
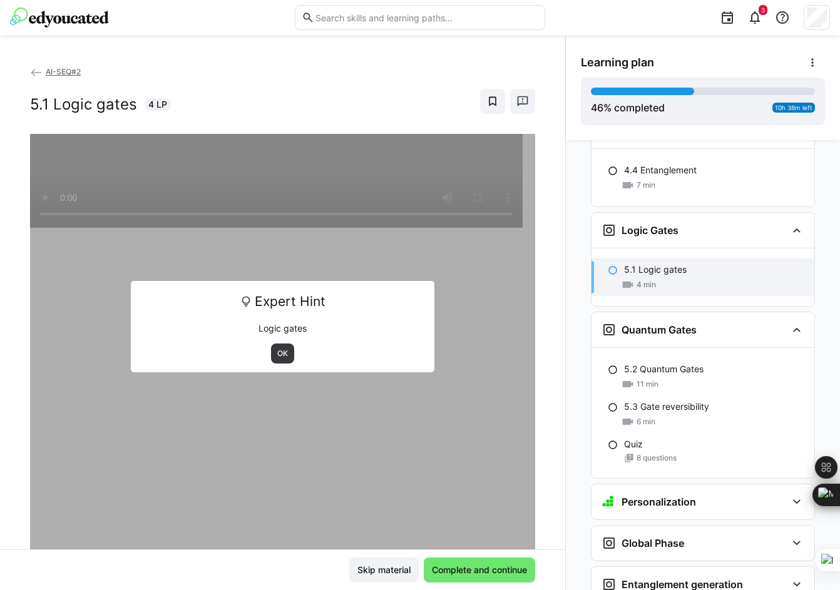
scroll to position [1844, 0]
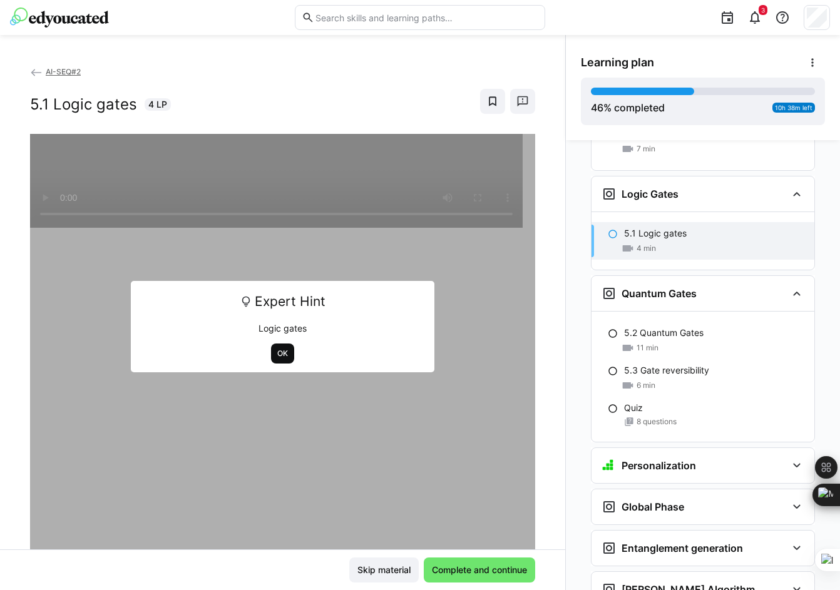
click at [276, 355] on span "OK" at bounding box center [282, 354] width 13 height 10
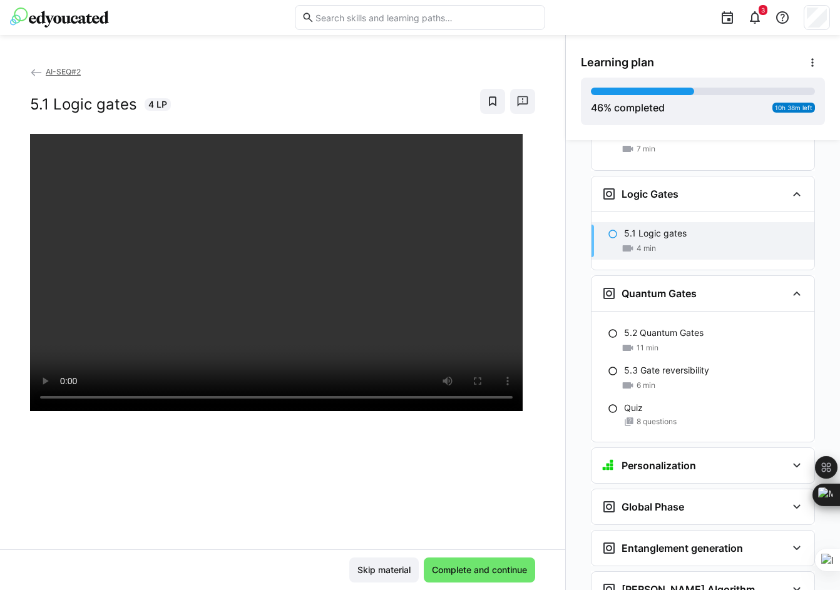
drag, startPoint x: 446, startPoint y: 432, endPoint x: 458, endPoint y: 432, distance: 11.9
click at [446, 432] on div at bounding box center [282, 429] width 505 height 590
click at [470, 571] on span "Complete and continue" at bounding box center [479, 570] width 99 height 13
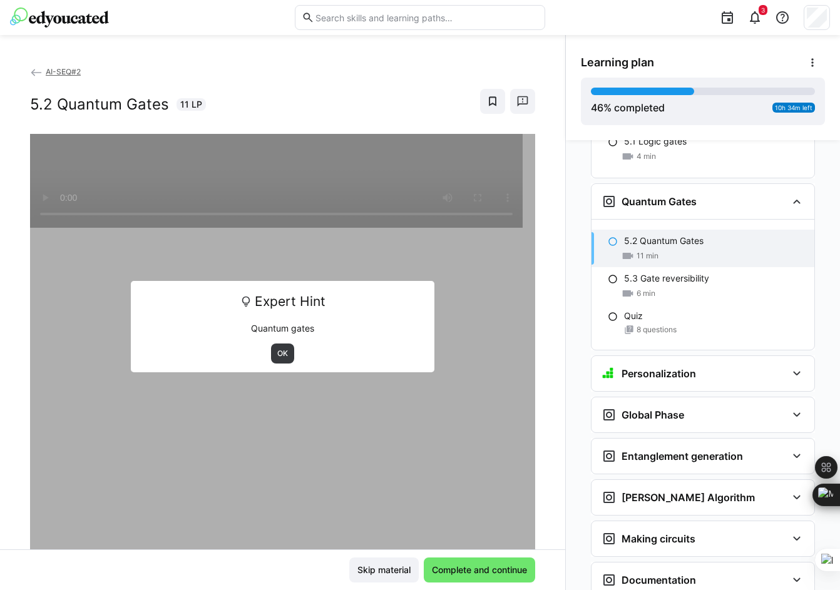
scroll to position [1943, 0]
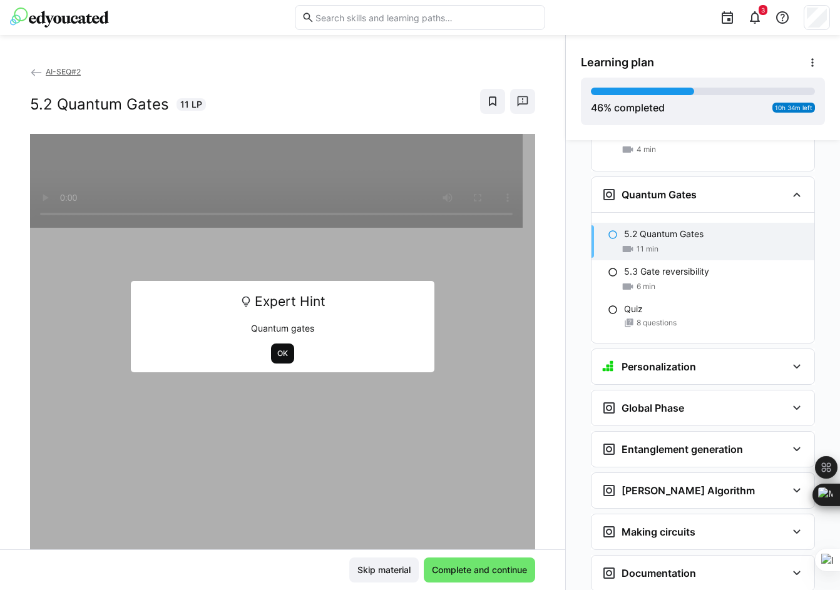
click at [276, 350] on span "OK" at bounding box center [282, 354] width 13 height 10
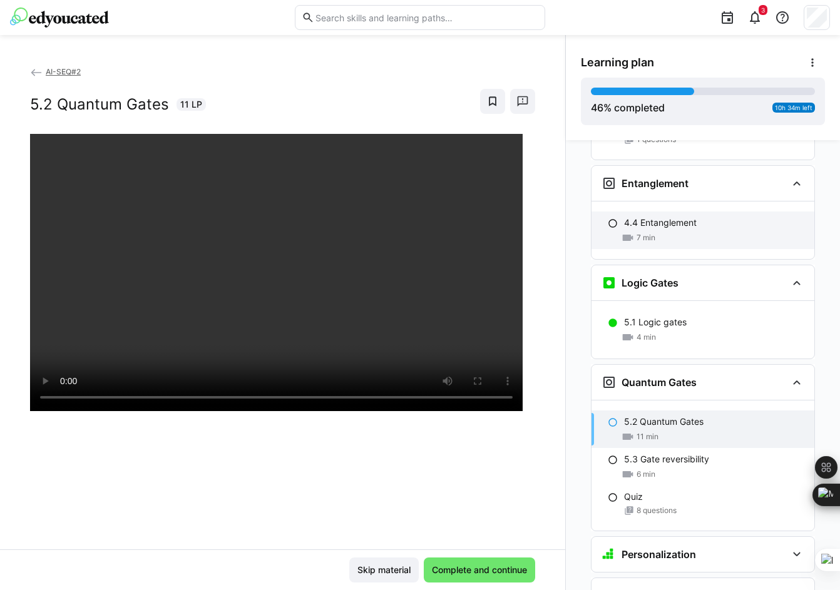
click at [624, 216] on p "4.4 Entanglement" at bounding box center [660, 222] width 73 height 13
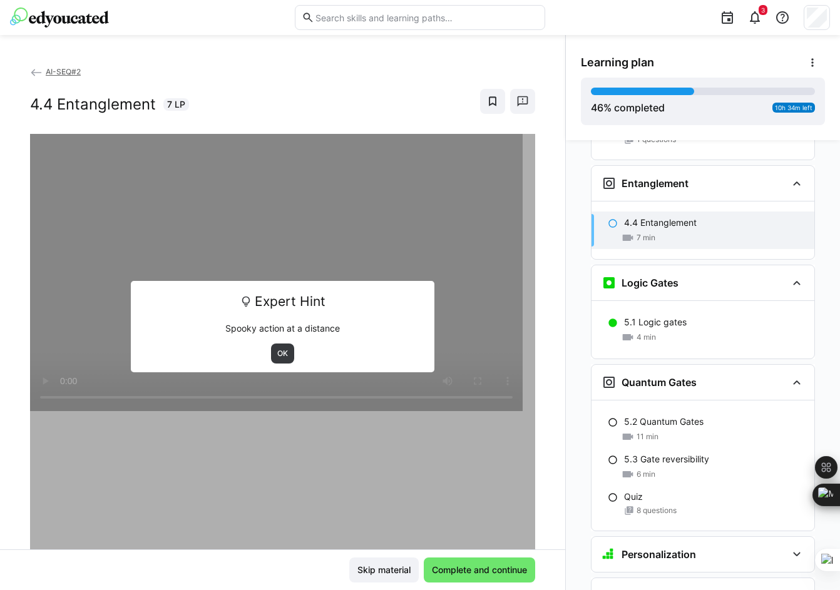
scroll to position [1746, 0]
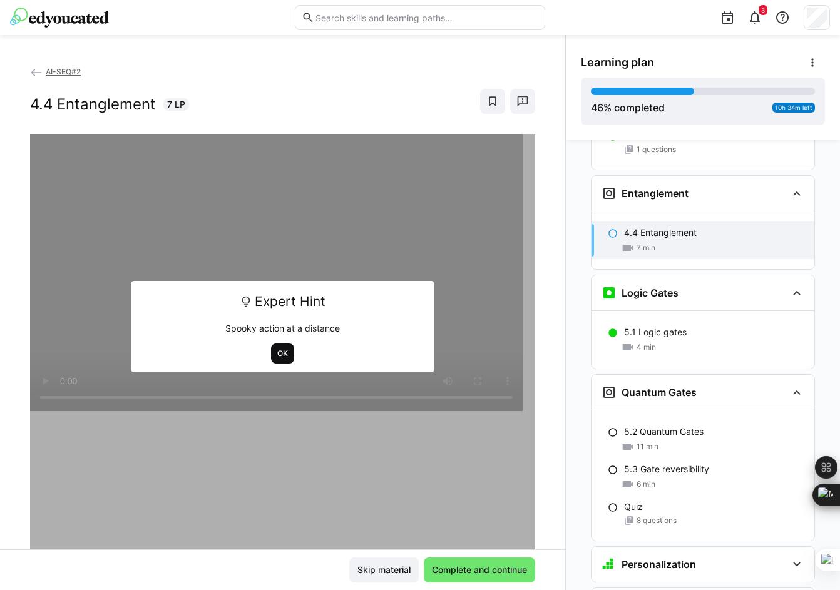
click at [277, 354] on span "OK" at bounding box center [282, 354] width 13 height 10
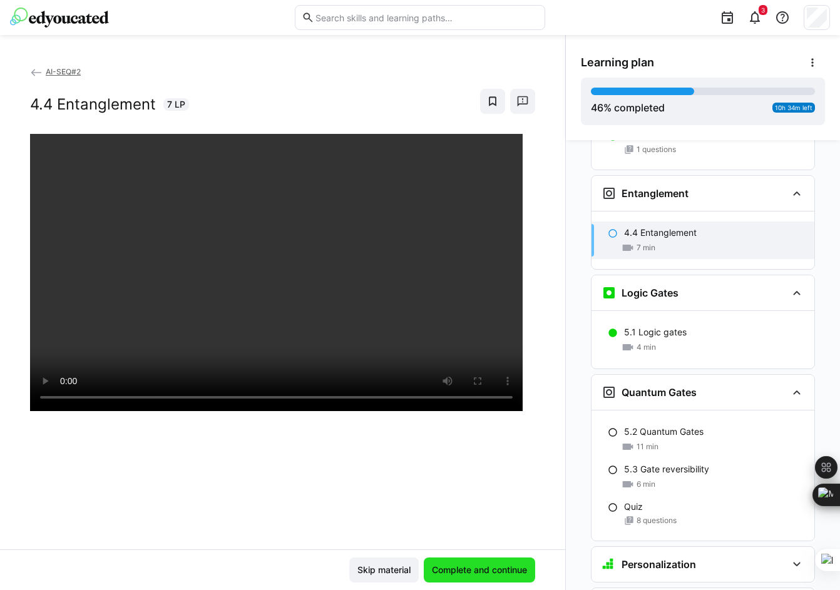
click at [497, 564] on span "Complete and continue" at bounding box center [479, 570] width 99 height 13
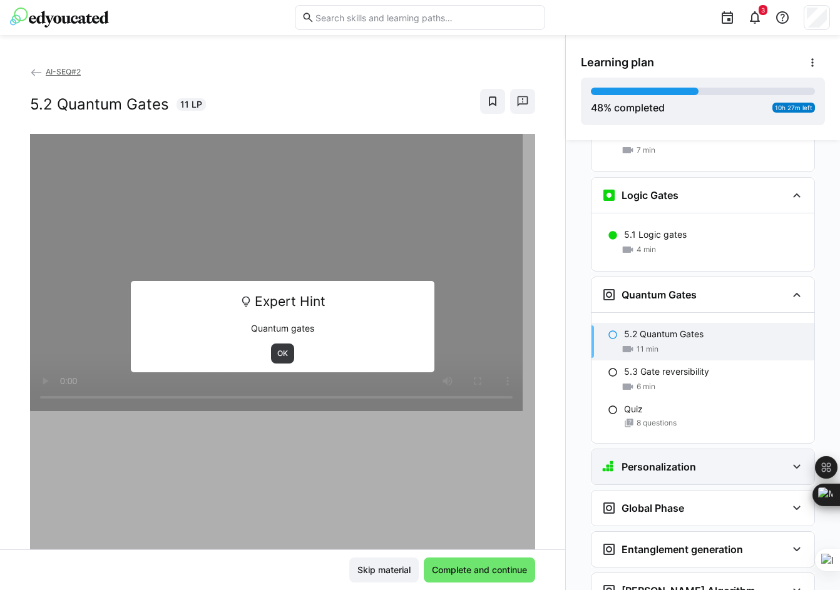
scroll to position [1818, 0]
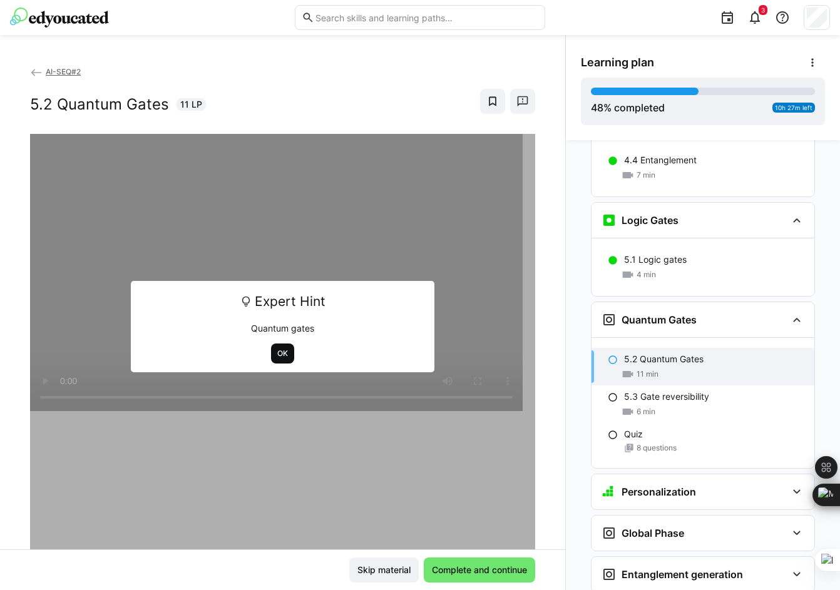
click at [276, 351] on span "OK" at bounding box center [282, 354] width 13 height 10
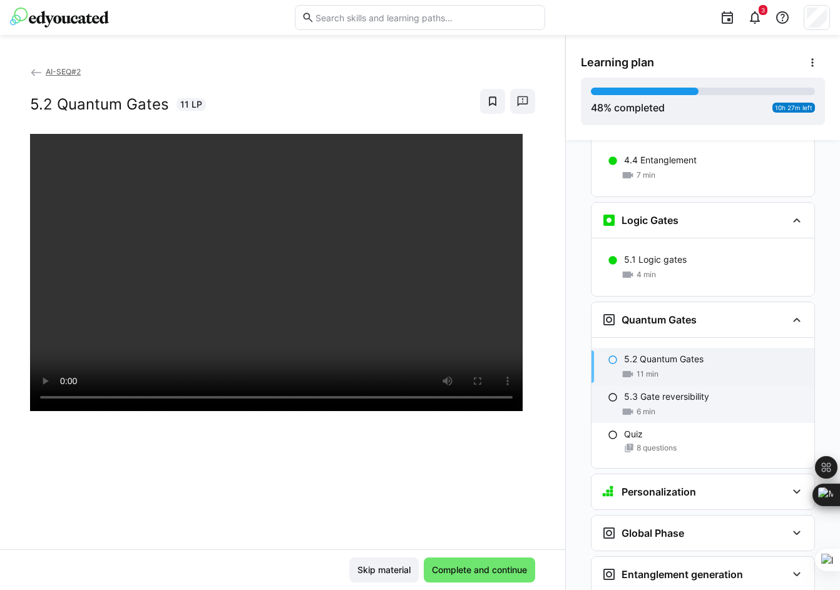
click at [720, 405] on div "6 min" at bounding box center [714, 411] width 180 height 13
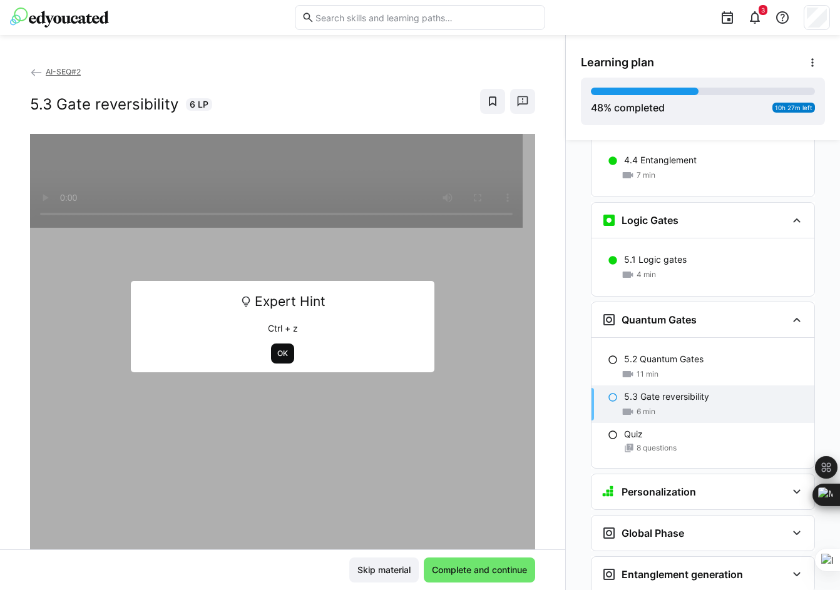
click at [285, 356] on span "OK" at bounding box center [282, 353] width 23 height 20
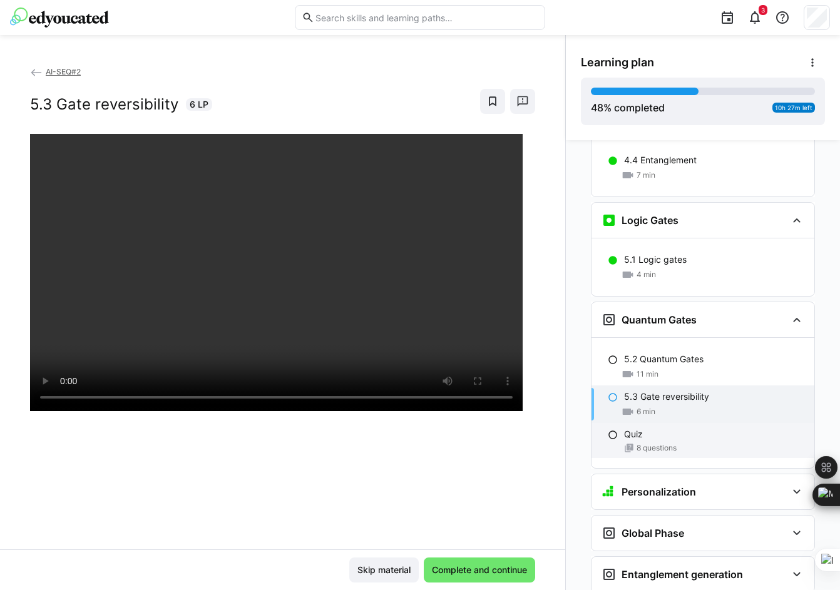
click at [649, 423] on div "Quiz 8 questions" at bounding box center [702, 440] width 223 height 35
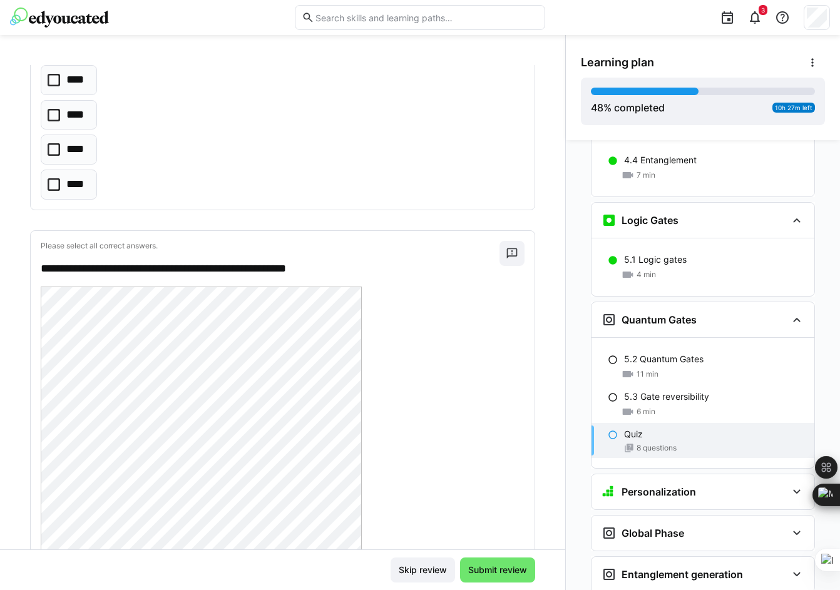
scroll to position [3555, 0]
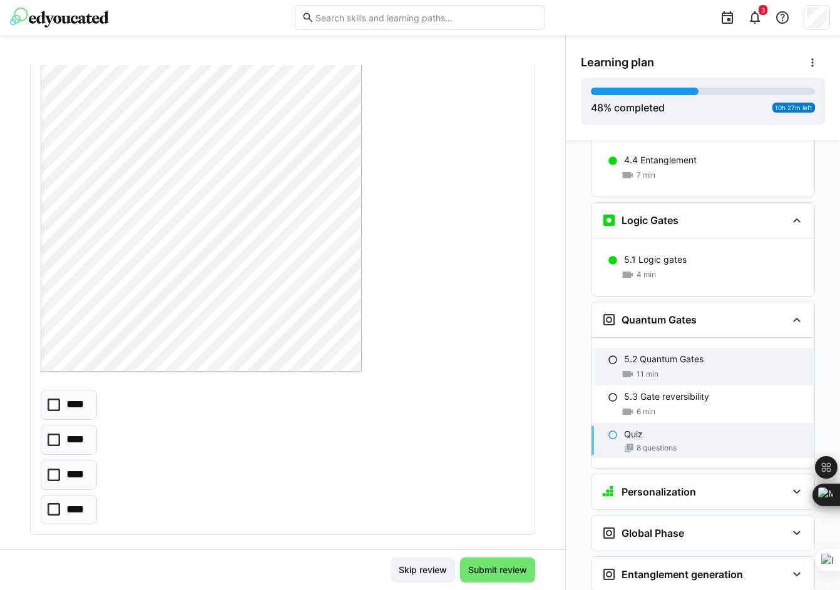
click at [653, 353] on p "5.2 Quantum Gates" at bounding box center [663, 359] width 79 height 13
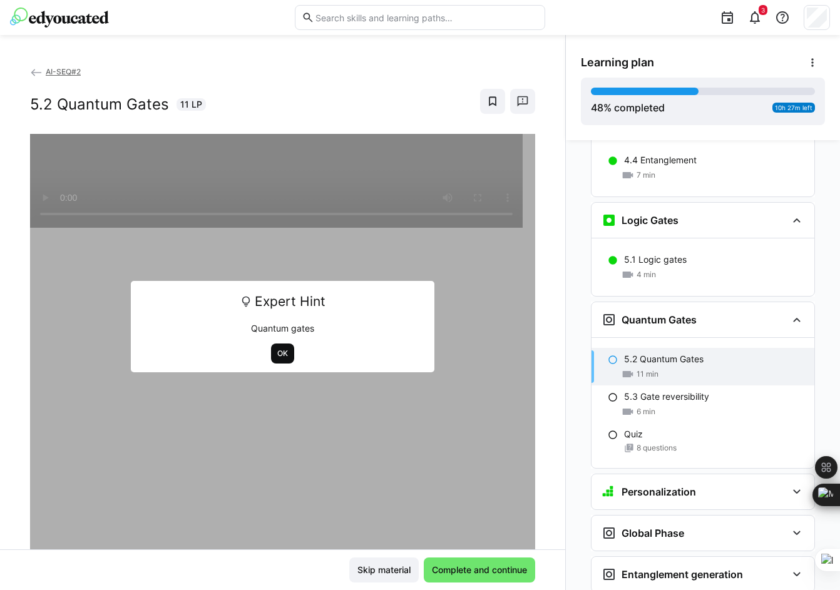
click at [280, 353] on span "OK" at bounding box center [282, 354] width 13 height 10
